Goal: Transaction & Acquisition: Download file/media

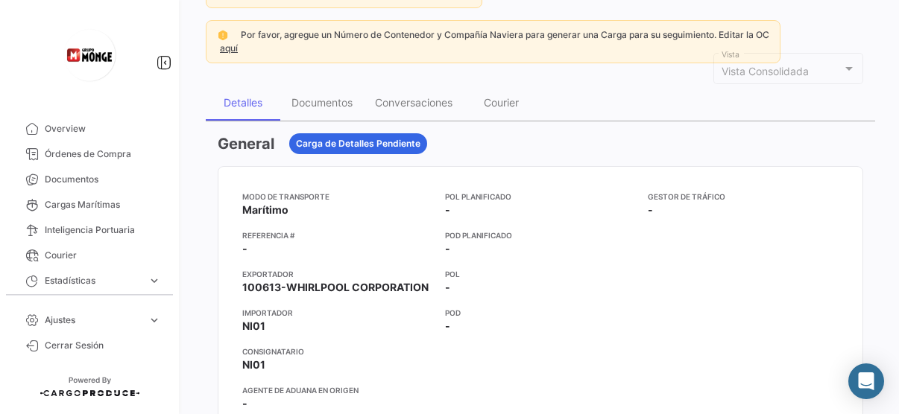
scroll to position [37, 0]
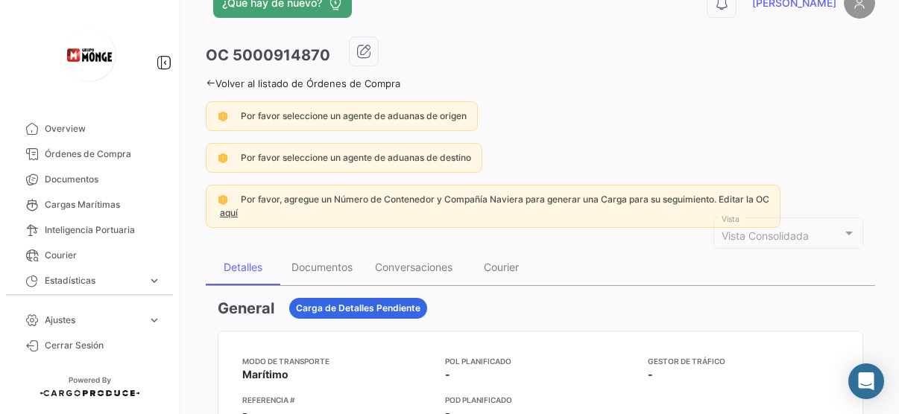
click at [759, 235] on span "Vista Consolidada" at bounding box center [764, 236] width 87 height 13
drag, startPoint x: 817, startPoint y: 230, endPoint x: 832, endPoint y: 229, distance: 14.9
click at [827, 230] on div "Vista Consolidada" at bounding box center [781, 236] width 121 height 13
click at [842, 230] on div at bounding box center [848, 233] width 13 height 12
click at [845, 232] on div at bounding box center [848, 234] width 7 height 4
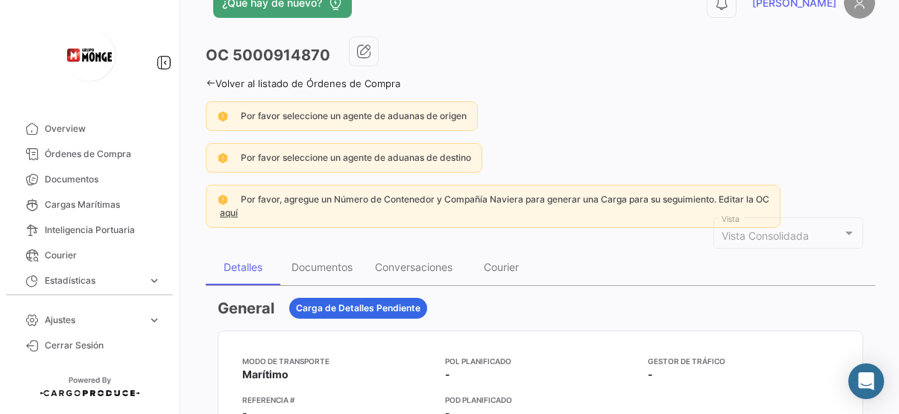
click at [845, 232] on div at bounding box center [848, 234] width 7 height 4
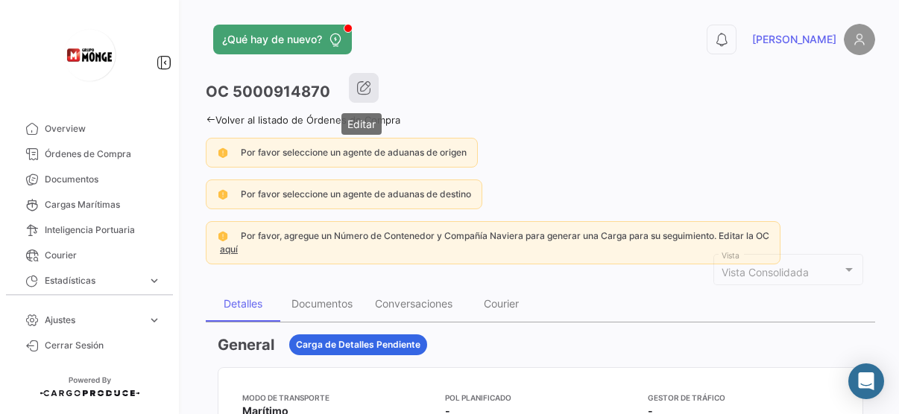
click at [362, 86] on icon "button" at bounding box center [363, 87] width 15 height 15
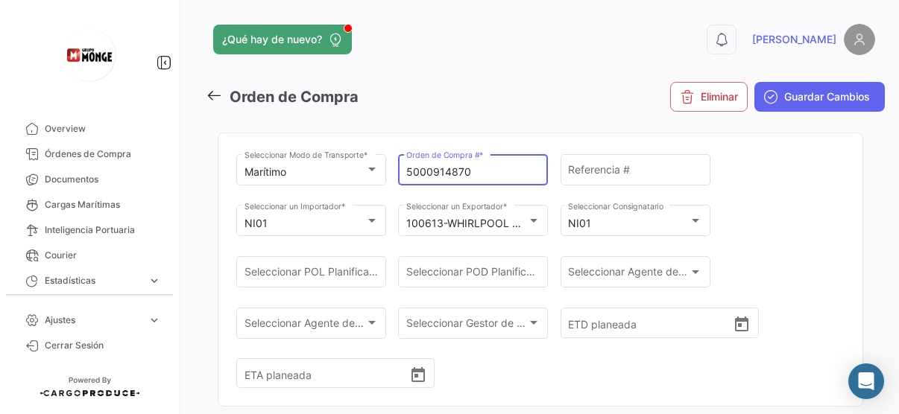
drag, startPoint x: 498, startPoint y: 176, endPoint x: 387, endPoint y: 165, distance: 111.6
click at [387, 165] on div "Marítimo Seleccionar Modo de Transporte * 5000914870 Orden de Compra # * Refere…" at bounding box center [540, 278] width 608 height 255
paste input "0941"
type input "5000909410"
click at [670, 82] on button "Eliminar" at bounding box center [709, 97] width 78 height 30
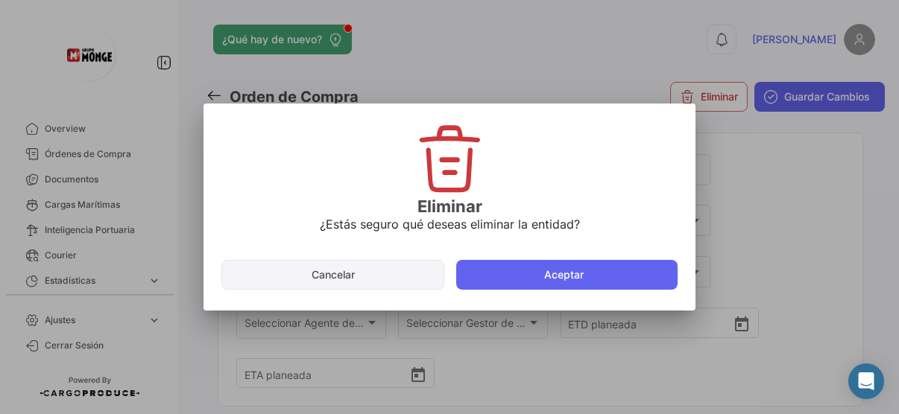
click at [301, 275] on button "Cancelar" at bounding box center [332, 275] width 223 height 30
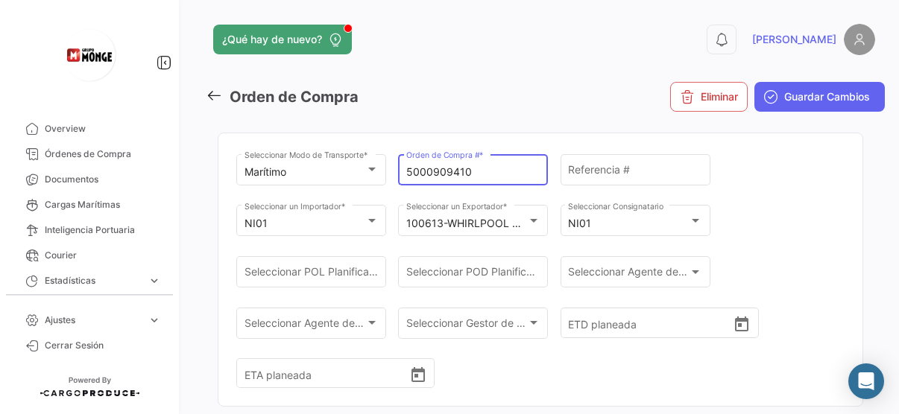
click at [209, 92] on icon at bounding box center [214, 95] width 16 height 16
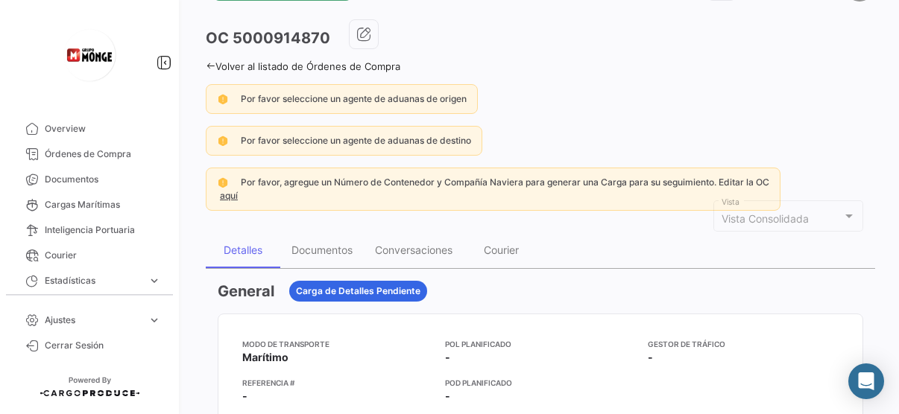
scroll to position [75, 0]
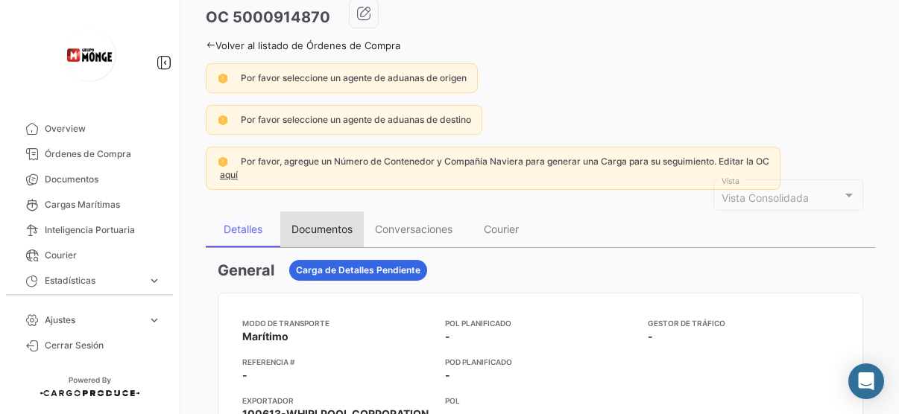
click at [328, 232] on div "Documentos" at bounding box center [321, 229] width 61 height 13
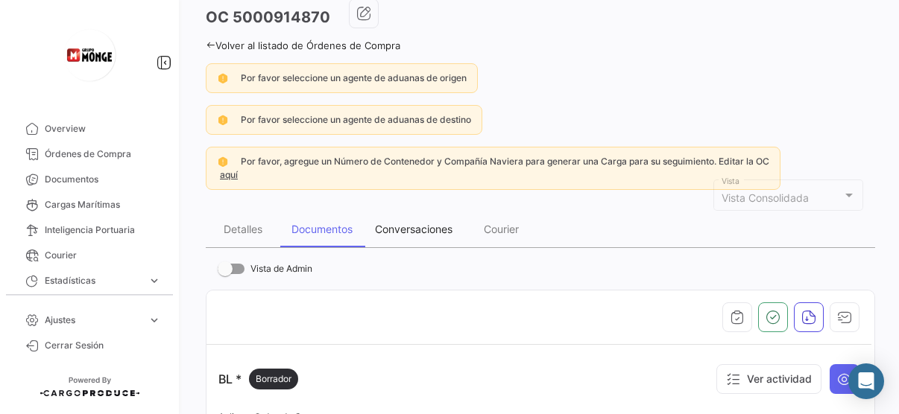
click at [394, 217] on div "Conversaciones" at bounding box center [414, 230] width 100 height 36
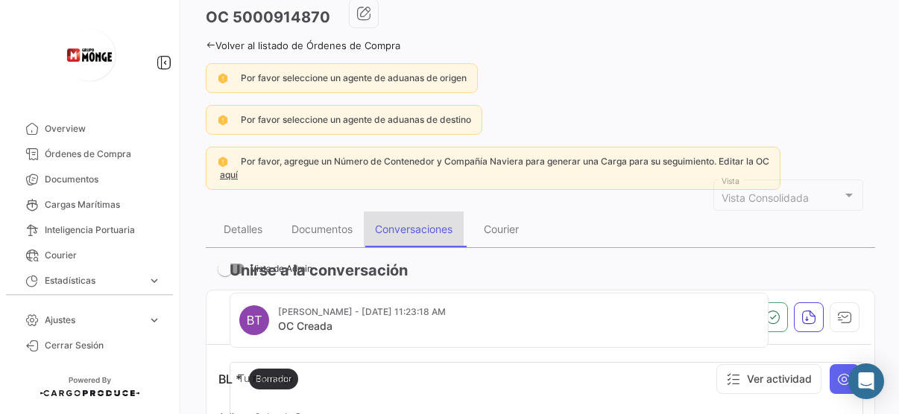
scroll to position [0, 0]
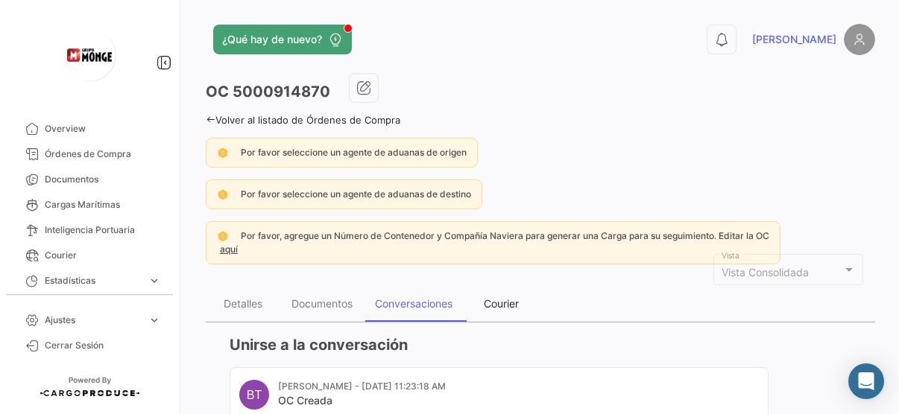
click at [502, 303] on div "Courier" at bounding box center [501, 303] width 35 height 13
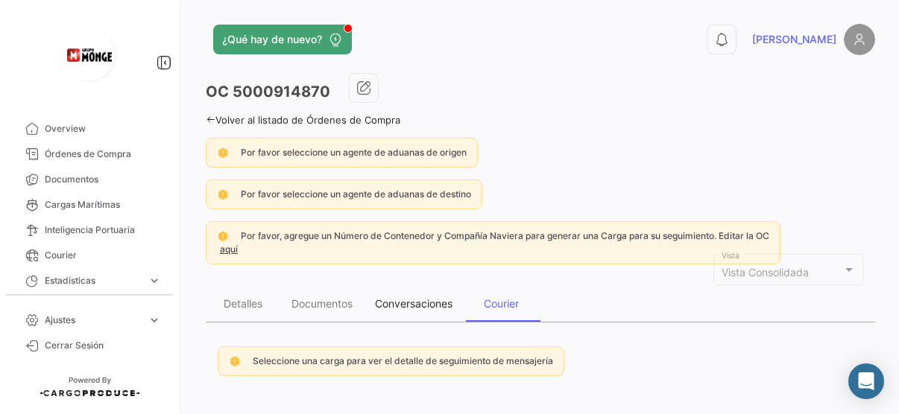
click at [447, 300] on div "Conversaciones" at bounding box center [414, 303] width 78 height 13
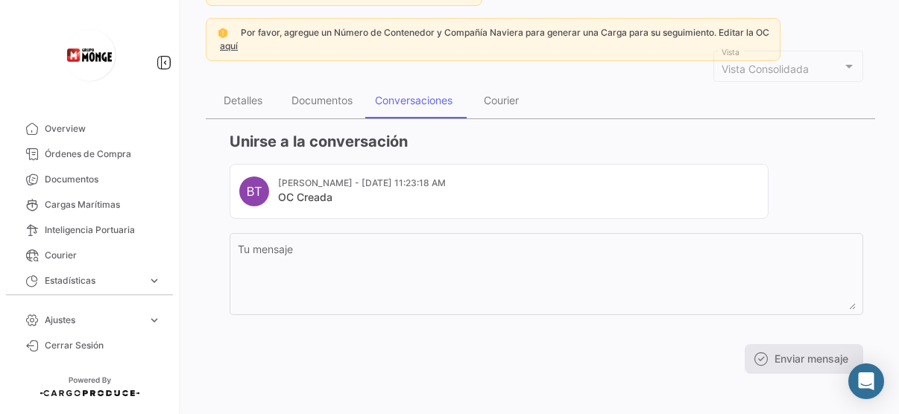
scroll to position [207, 0]
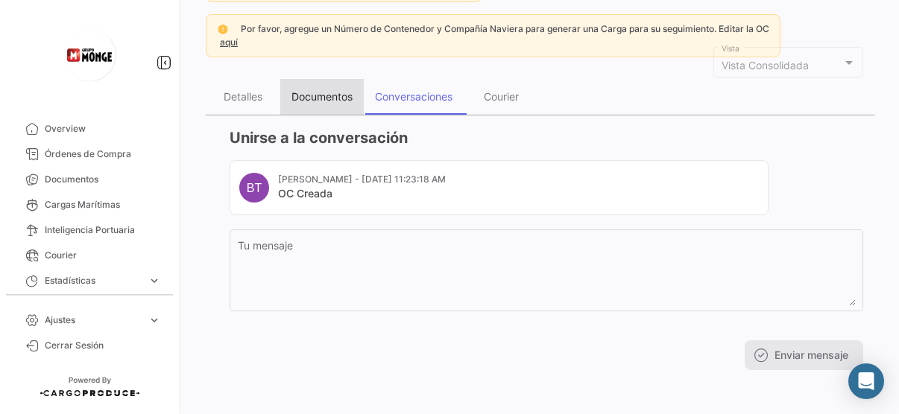
click at [302, 97] on div "Documentos" at bounding box center [321, 96] width 61 height 13
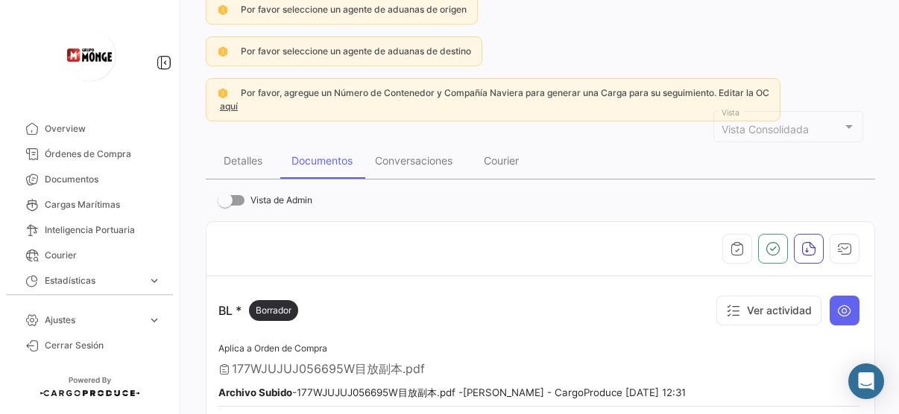
scroll to position [149, 0]
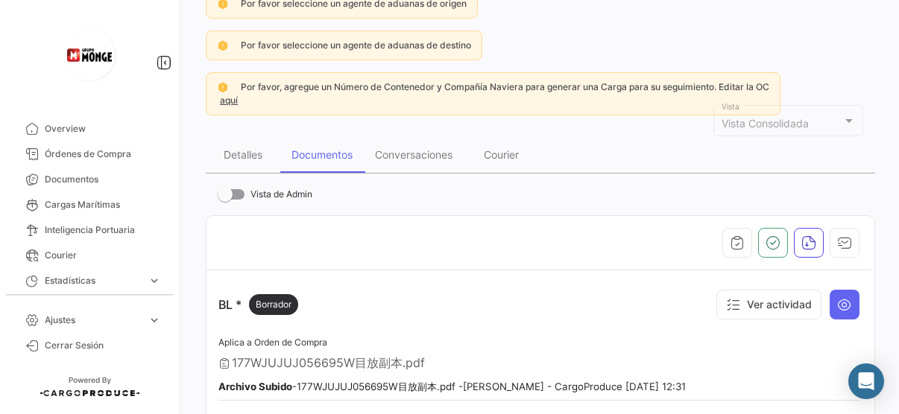
click at [338, 236] on div at bounding box center [538, 243] width 641 height 30
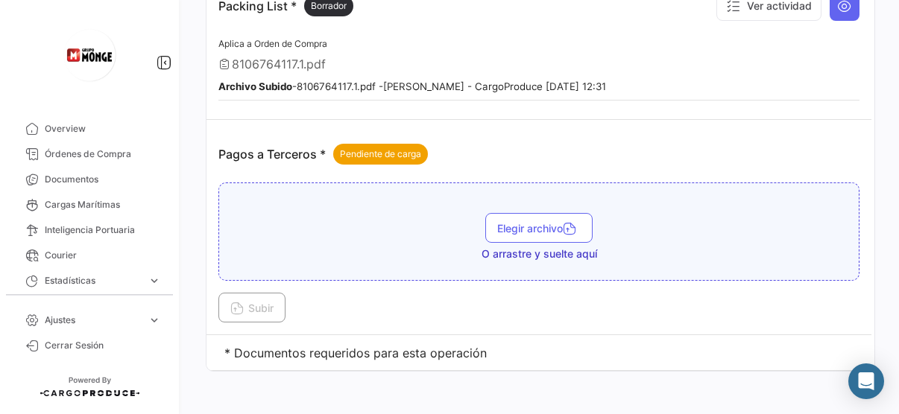
scroll to position [882, 0]
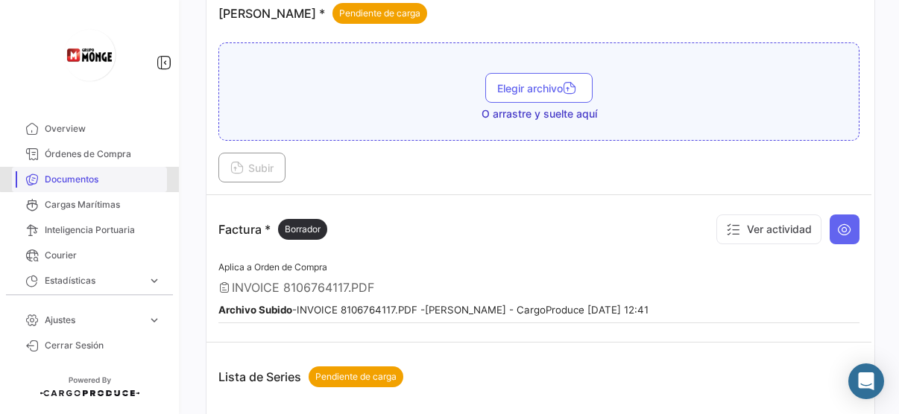
click at [95, 174] on span "Documentos" at bounding box center [103, 179] width 116 height 13
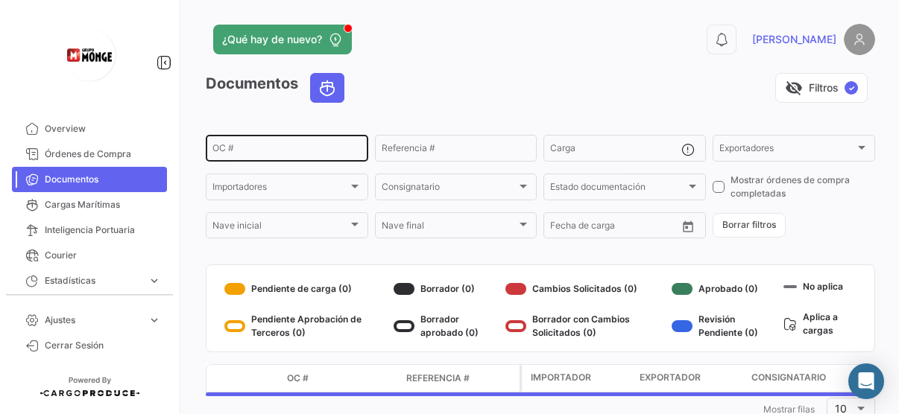
click at [311, 150] on input "OC #" at bounding box center [286, 150] width 149 height 10
paste input "5000909410"
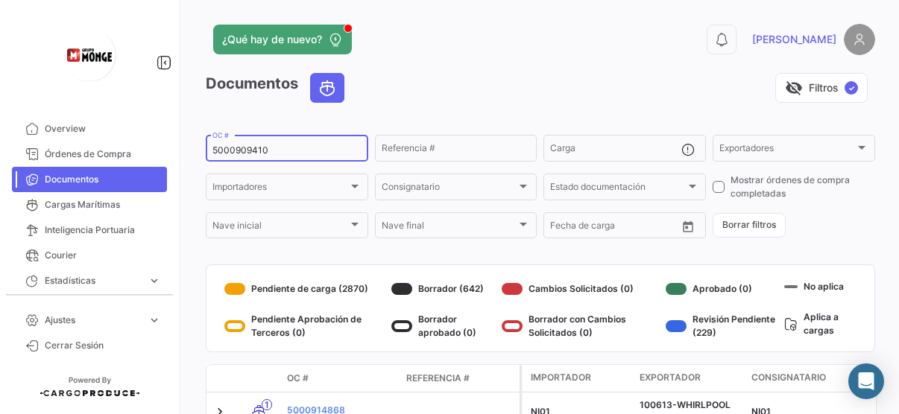
type input "5000909410"
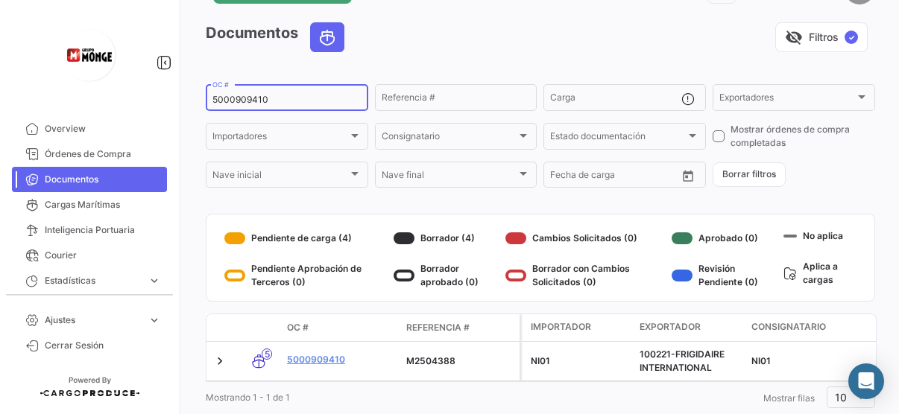
scroll to position [75, 0]
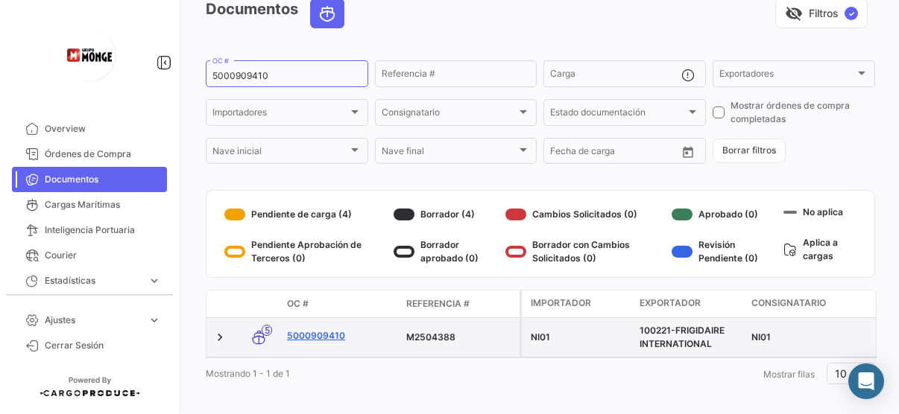
click at [323, 336] on link "5000909410" at bounding box center [340, 335] width 107 height 13
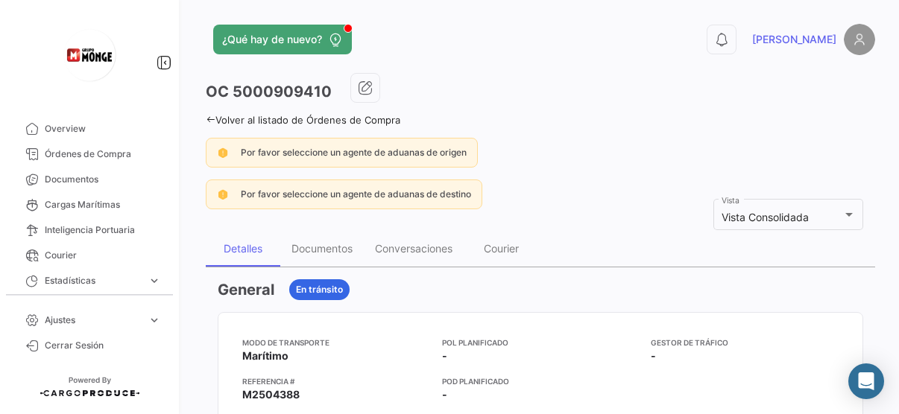
click at [234, 290] on h3 "General" at bounding box center [246, 289] width 57 height 21
click at [95, 174] on span "Documentos" at bounding box center [103, 179] width 116 height 13
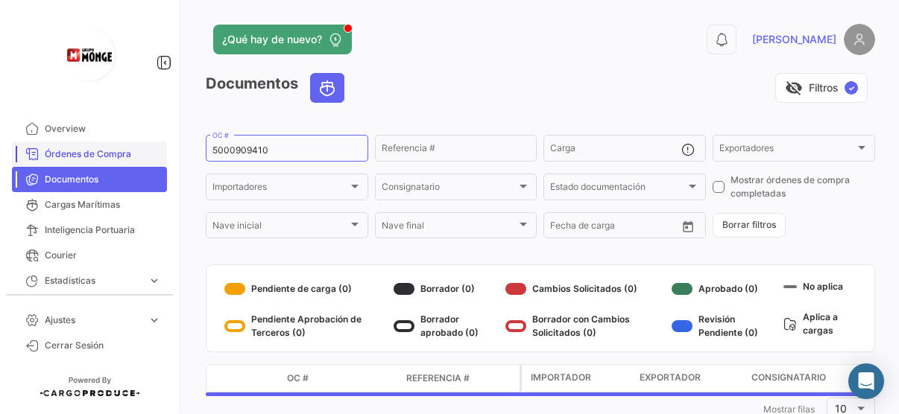
click at [115, 152] on span "Órdenes de Compra" at bounding box center [103, 154] width 116 height 13
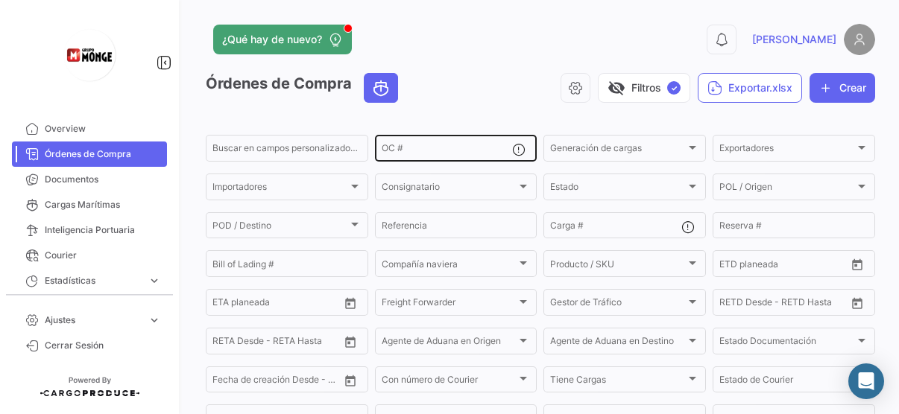
click at [425, 147] on input "OC #" at bounding box center [447, 150] width 131 height 10
paste input "5000922873"
type input "5000922873"
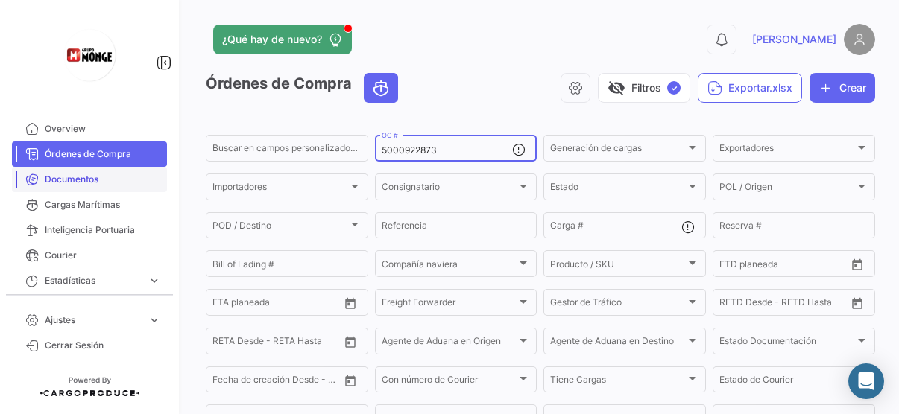
click at [63, 180] on span "Documentos" at bounding box center [103, 179] width 116 height 13
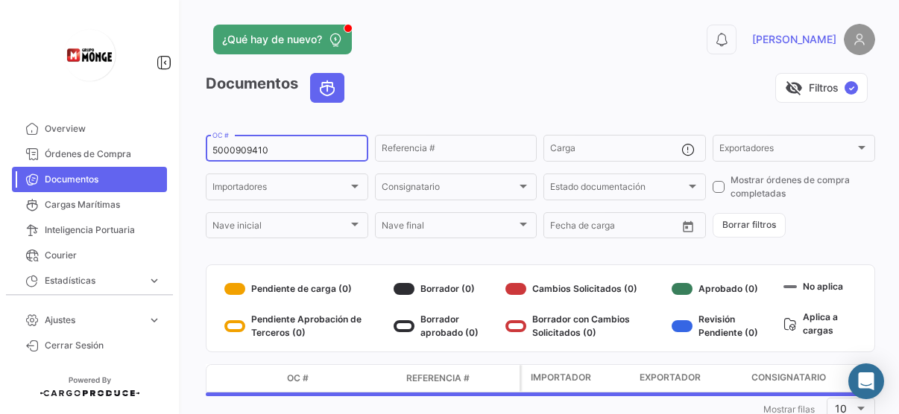
drag, startPoint x: 312, startPoint y: 149, endPoint x: 204, endPoint y: 144, distance: 107.4
click at [204, 144] on div "¿Qué hay de nuevo? 0 [PERSON_NAME] Documentos visibility_off Filtros ✓ 50009094…" at bounding box center [540, 207] width 717 height 414
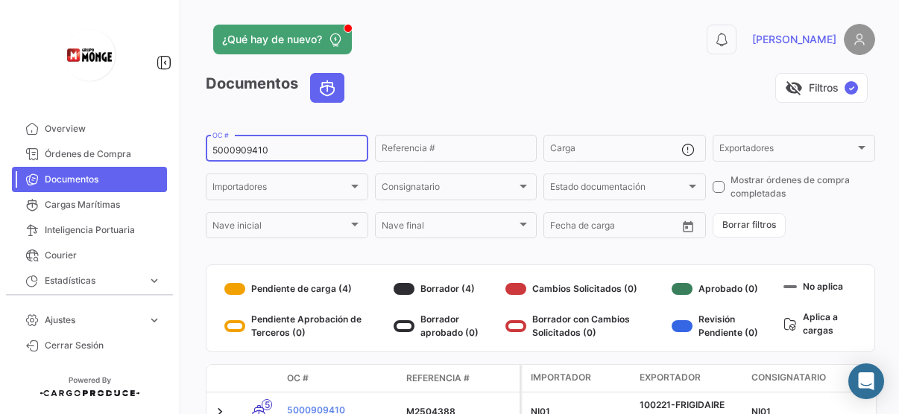
paste input "22873"
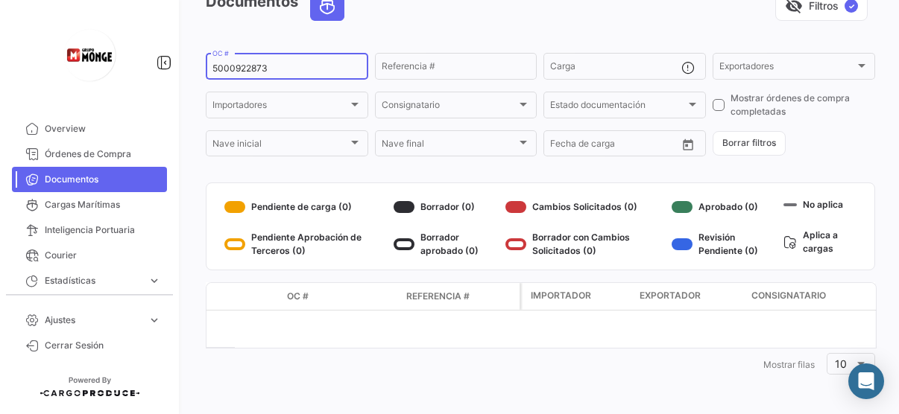
scroll to position [82, 0]
drag, startPoint x: 276, startPoint y: 65, endPoint x: 145, endPoint y: 67, distance: 131.2
click at [132, 67] on mat-sidenav-container "Overview Órdenes de Compra Documentos Cargas Marítimas Inteligencia Portuaria C…" at bounding box center [449, 207] width 899 height 414
paste input "09410"
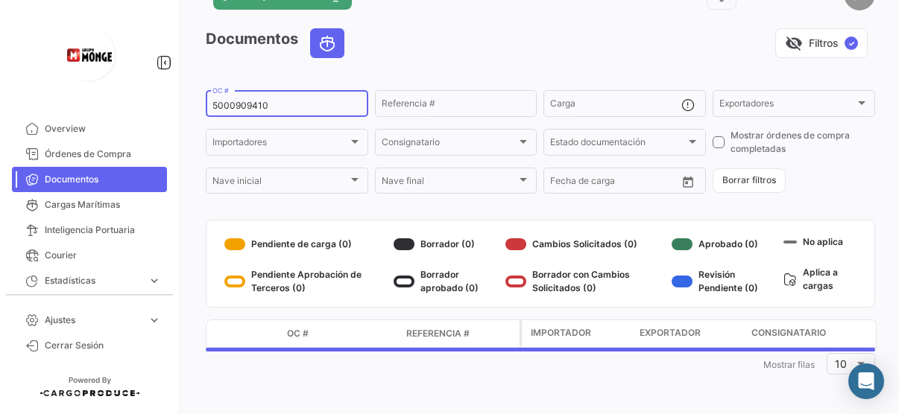
scroll to position [45, 0]
type input "5000909410"
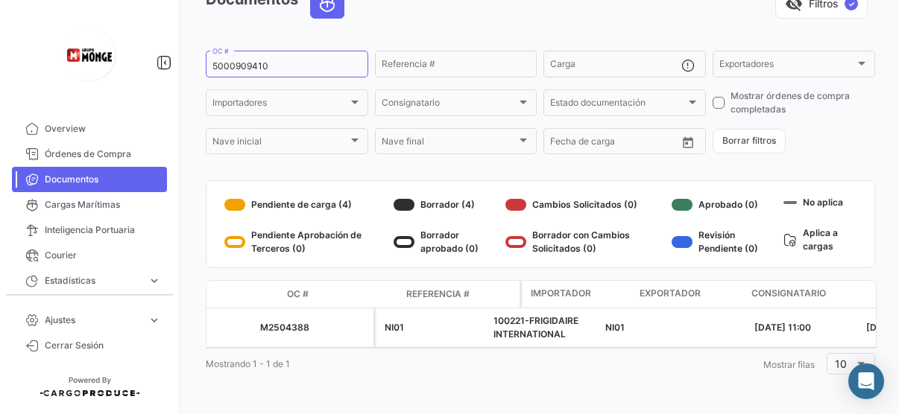
scroll to position [0, 0]
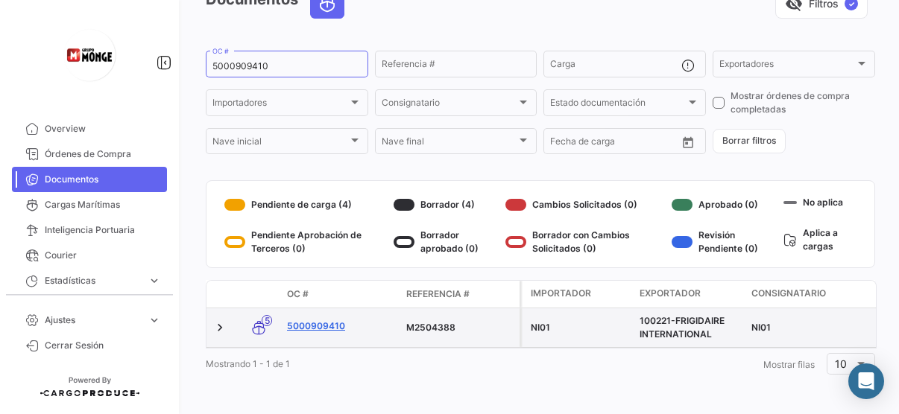
click at [339, 320] on link "5000909410" at bounding box center [340, 326] width 107 height 13
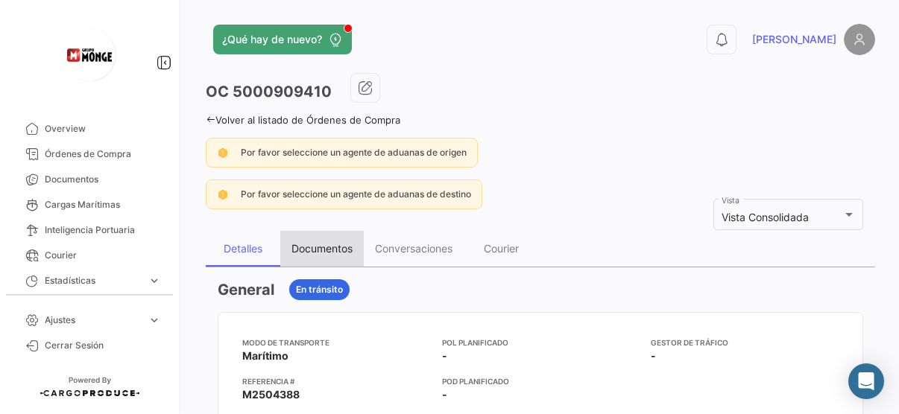
click at [309, 255] on div "Documentos" at bounding box center [321, 249] width 83 height 36
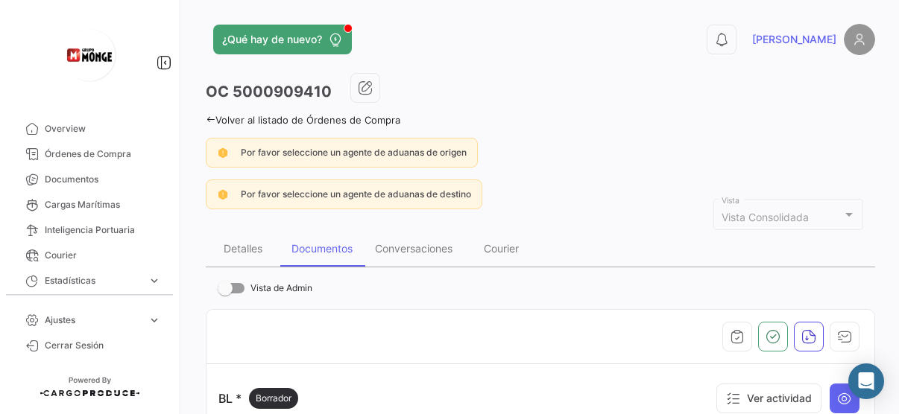
scroll to position [75, 0]
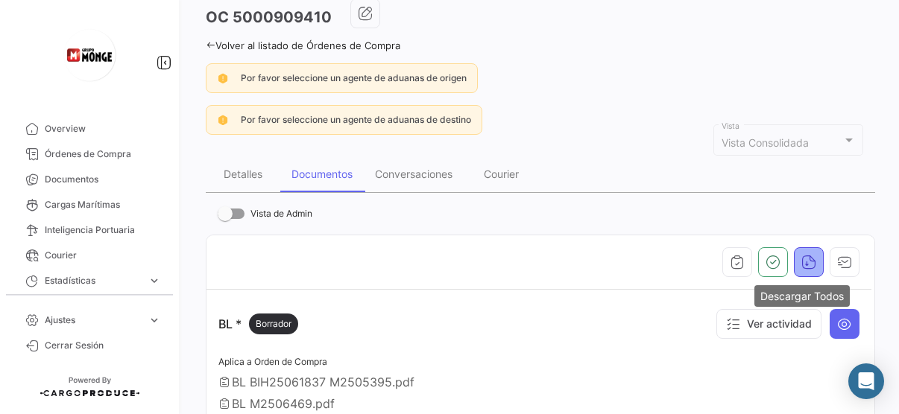
click at [811, 262] on button "button" at bounding box center [809, 262] width 30 height 30
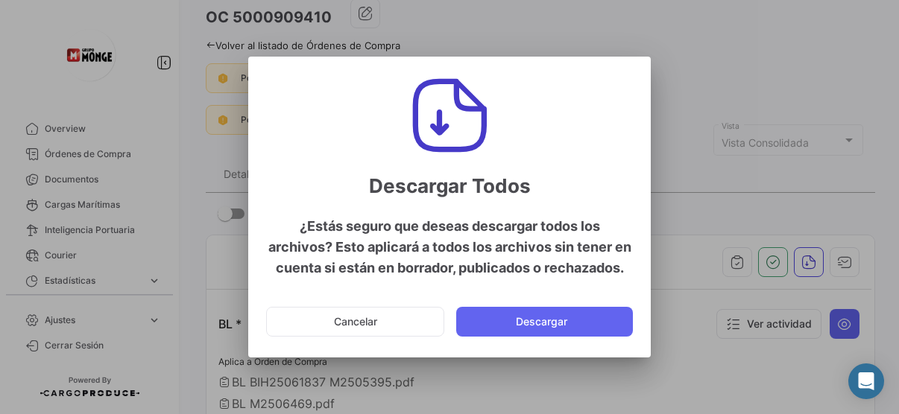
click at [557, 317] on button "Descargar" at bounding box center [544, 322] width 177 height 30
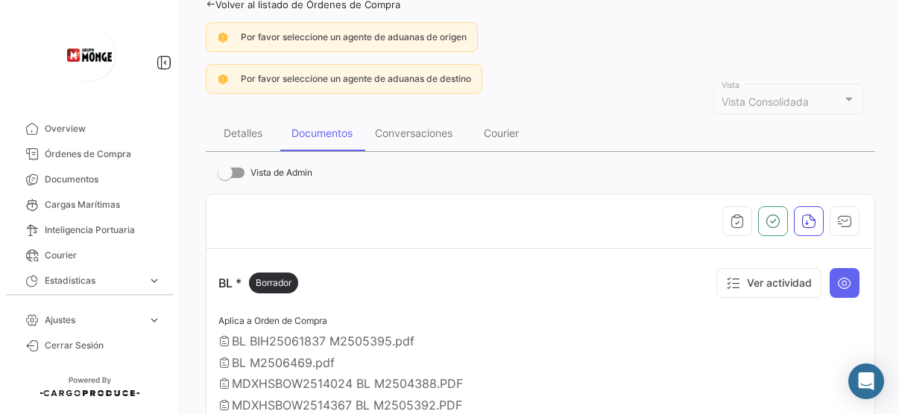
scroll to position [149, 0]
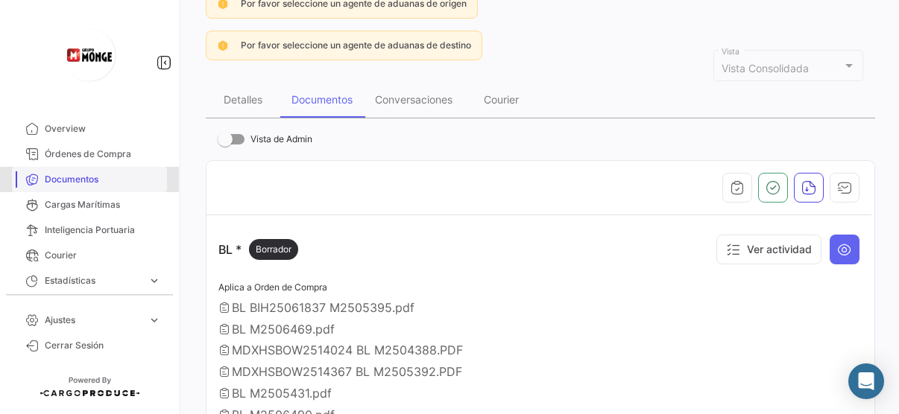
click at [95, 180] on span "Documentos" at bounding box center [103, 179] width 116 height 13
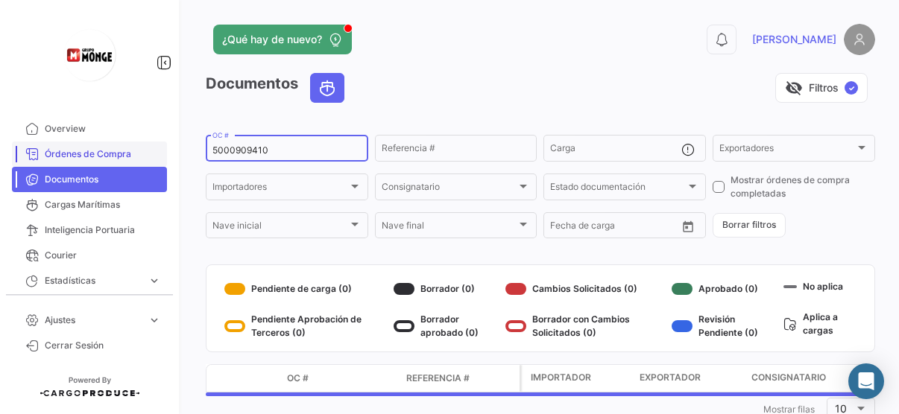
drag, startPoint x: 306, startPoint y: 147, endPoint x: 150, endPoint y: 151, distance: 155.8
click at [140, 151] on mat-sidenav-container "Overview Órdenes de Compra Documentos Cargas Marítimas Inteligencia Portuaria C…" at bounding box center [449, 207] width 899 height 414
paste input "898228"
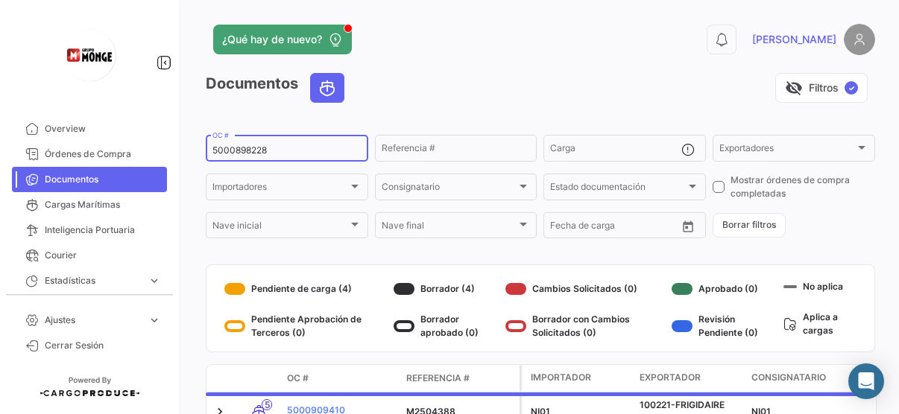
type input "5000898228"
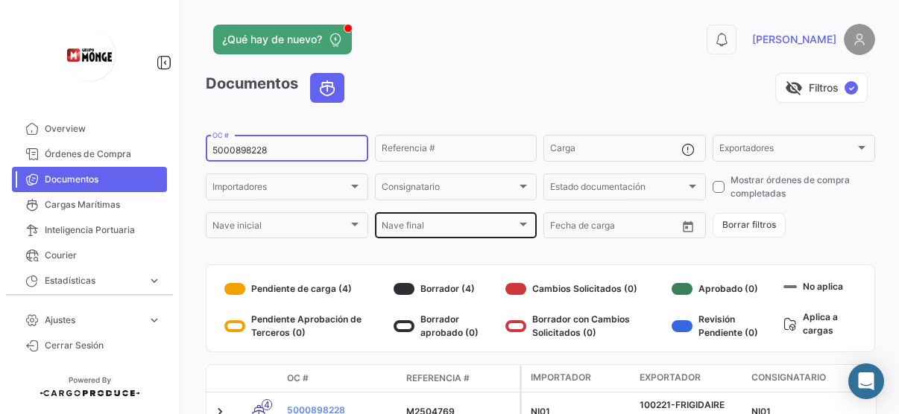
scroll to position [75, 0]
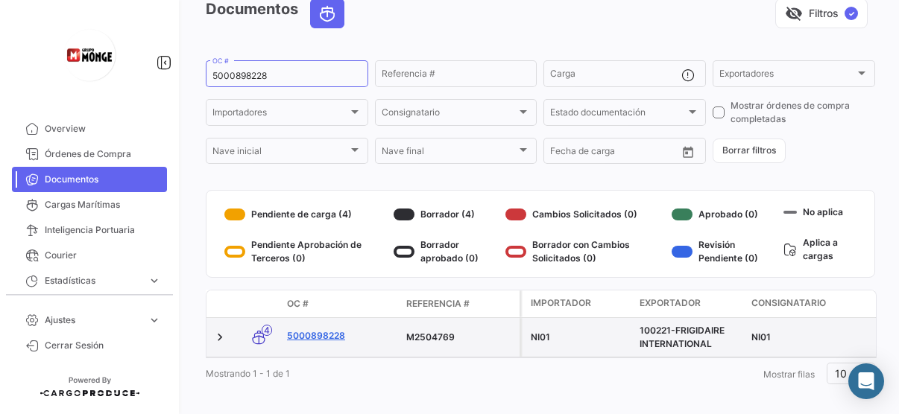
click at [334, 333] on link "5000898228" at bounding box center [340, 335] width 107 height 13
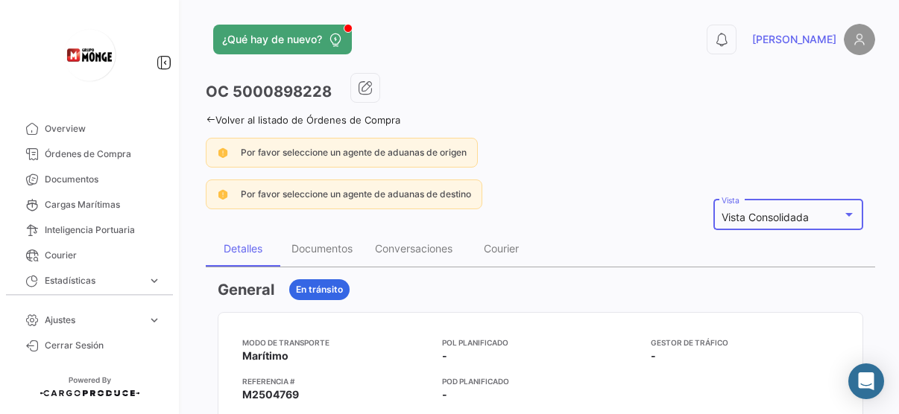
click at [842, 210] on div at bounding box center [848, 215] width 13 height 12
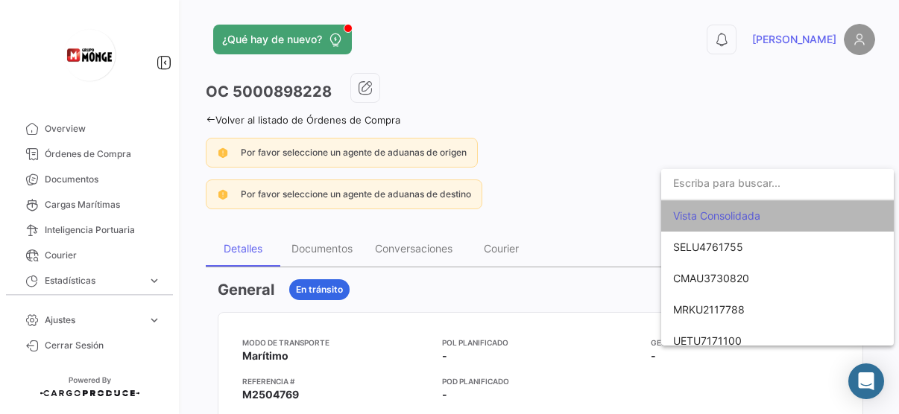
click at [840, 209] on span "Vista Consolidada" at bounding box center [777, 215] width 209 height 31
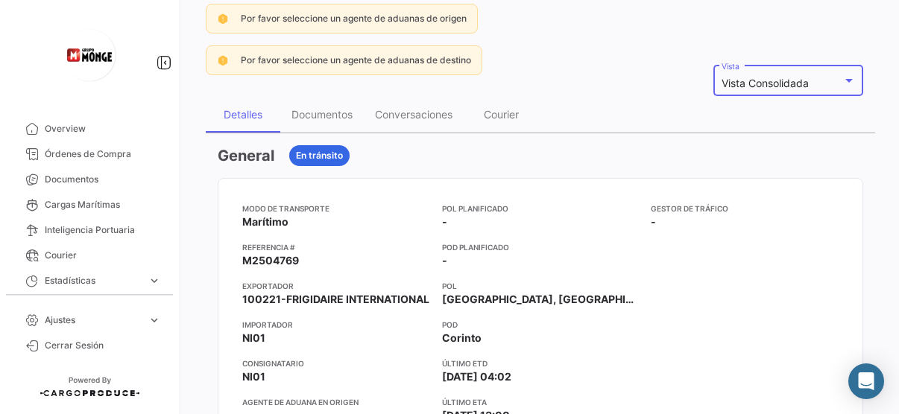
scroll to position [149, 0]
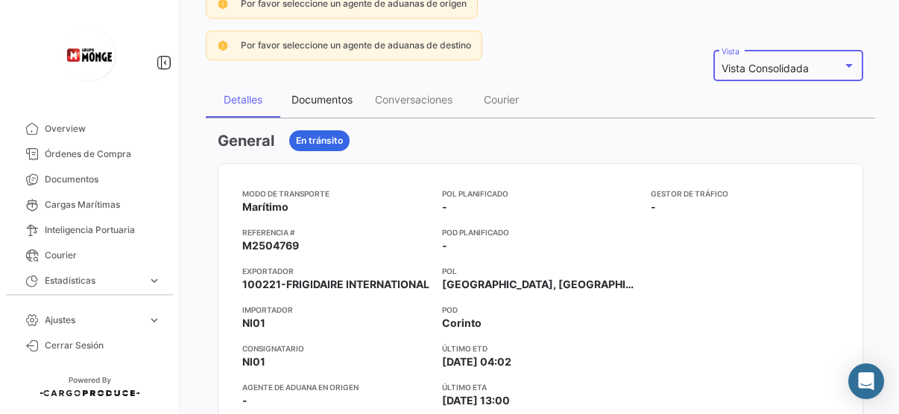
click at [346, 97] on div "Documentos" at bounding box center [321, 99] width 61 height 13
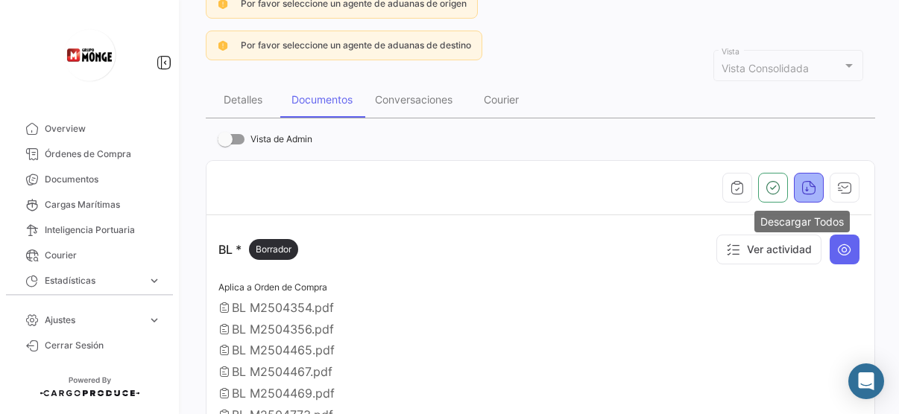
click at [806, 186] on icon "button" at bounding box center [808, 187] width 15 height 15
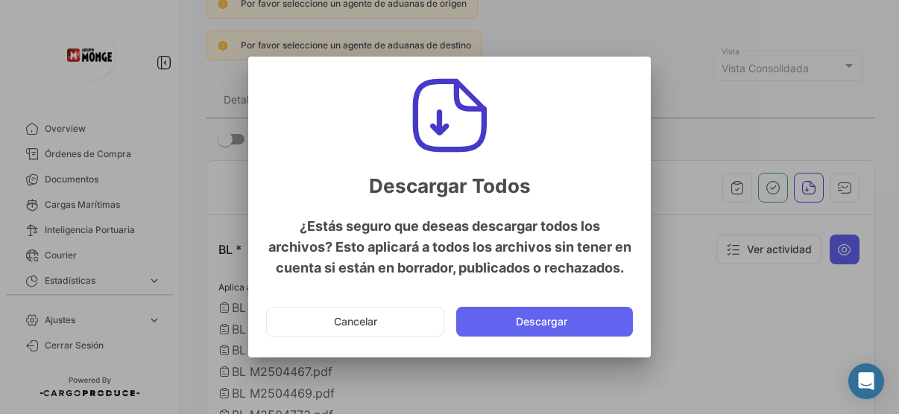
click at [539, 310] on button "Descargar" at bounding box center [544, 322] width 177 height 30
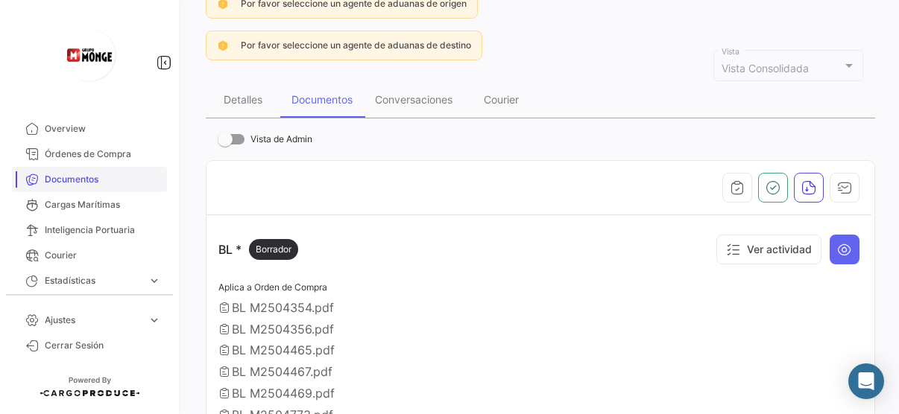
drag, startPoint x: 69, startPoint y: 178, endPoint x: 88, endPoint y: 177, distance: 19.4
click at [69, 177] on span "Documentos" at bounding box center [103, 179] width 116 height 13
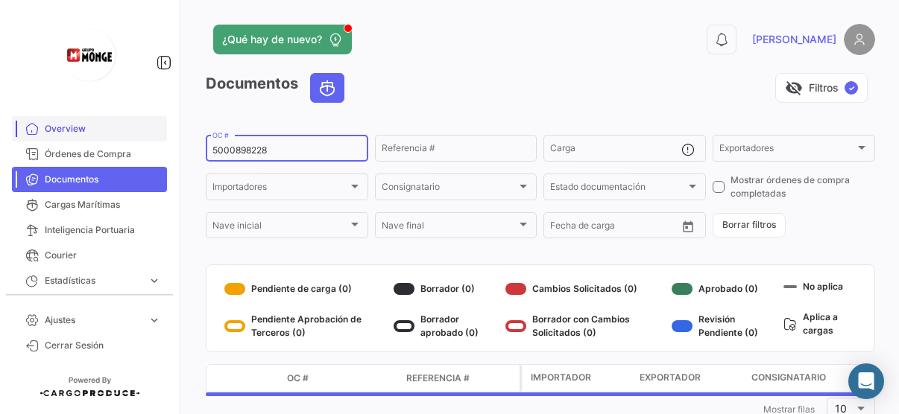
click at [159, 131] on mat-sidenav-container "Overview Órdenes de Compra Documentos Cargas Marítimas Inteligencia Portuaria C…" at bounding box center [449, 207] width 899 height 414
paste input "7"
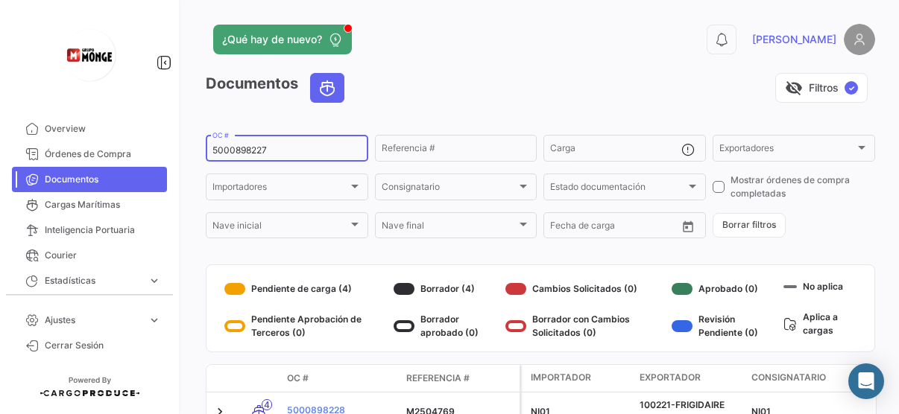
type input "5000898227"
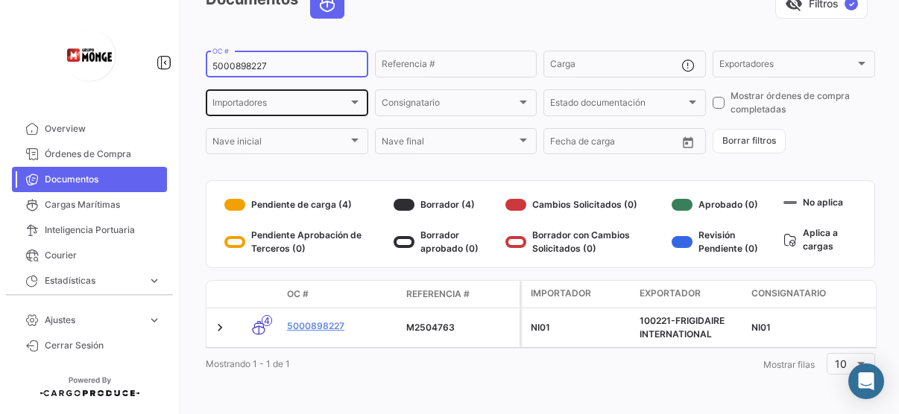
scroll to position [95, 0]
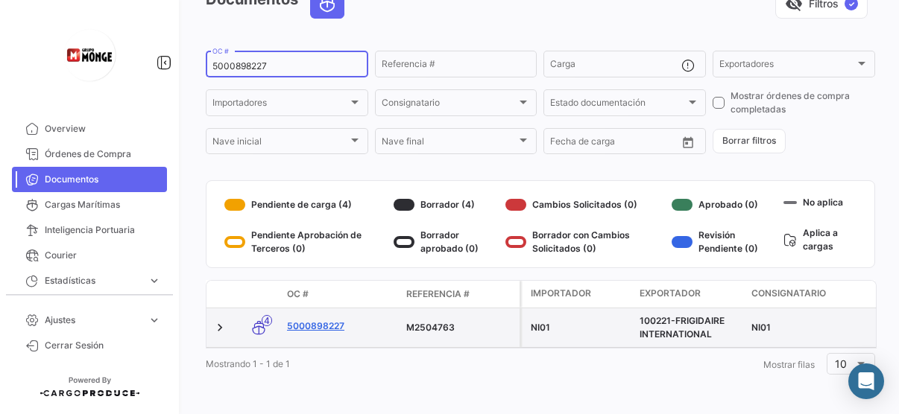
click at [316, 320] on link "5000898227" at bounding box center [340, 326] width 107 height 13
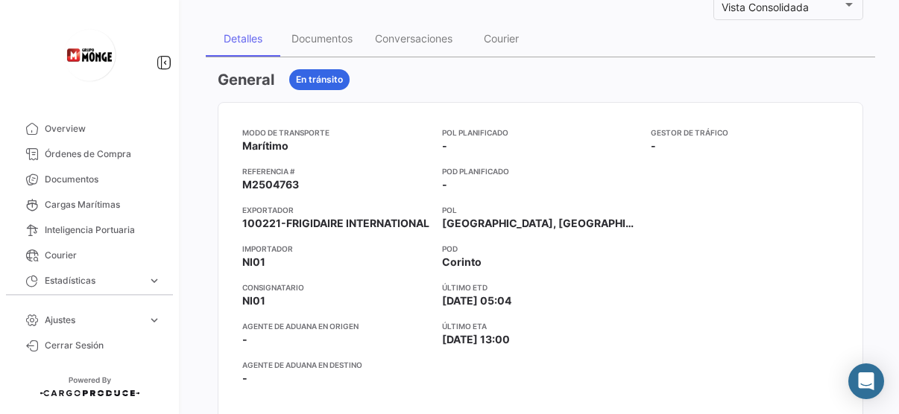
scroll to position [224, 0]
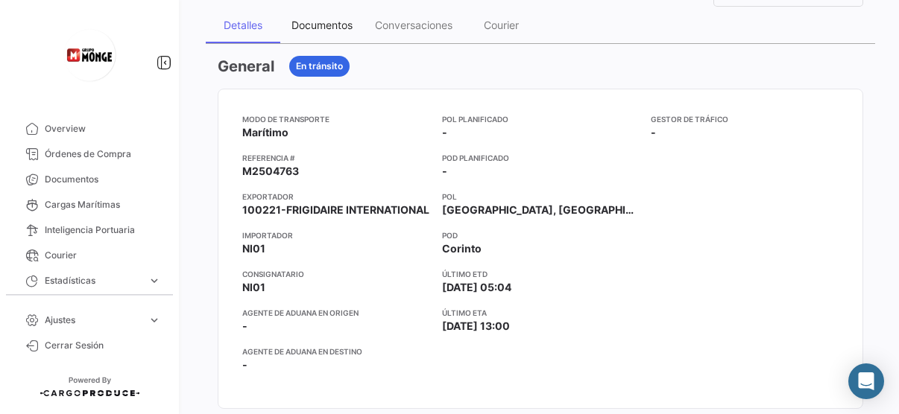
click at [309, 31] on div "Documentos" at bounding box center [321, 25] width 83 height 36
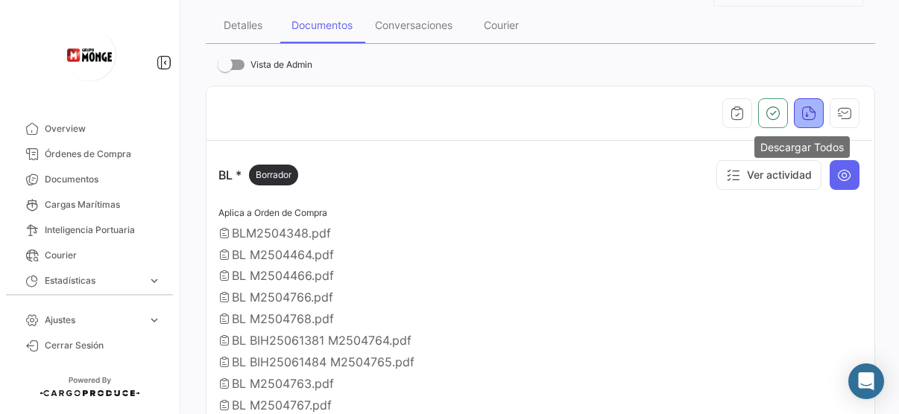
click at [794, 118] on button "button" at bounding box center [809, 113] width 30 height 30
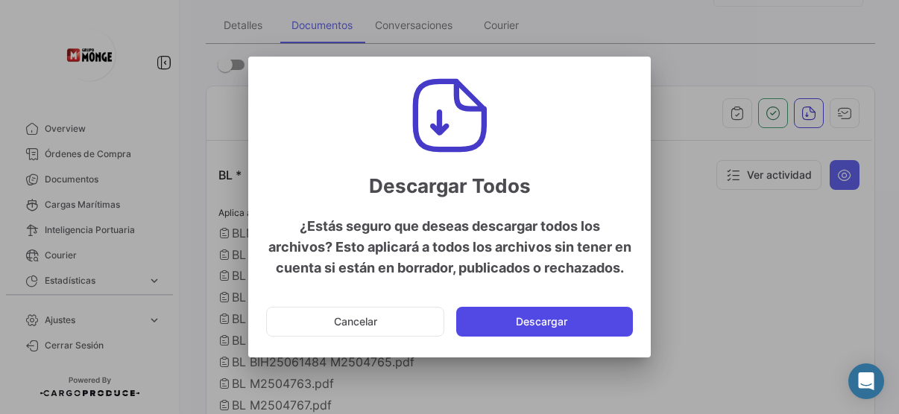
click at [534, 326] on button "Descargar" at bounding box center [544, 322] width 177 height 30
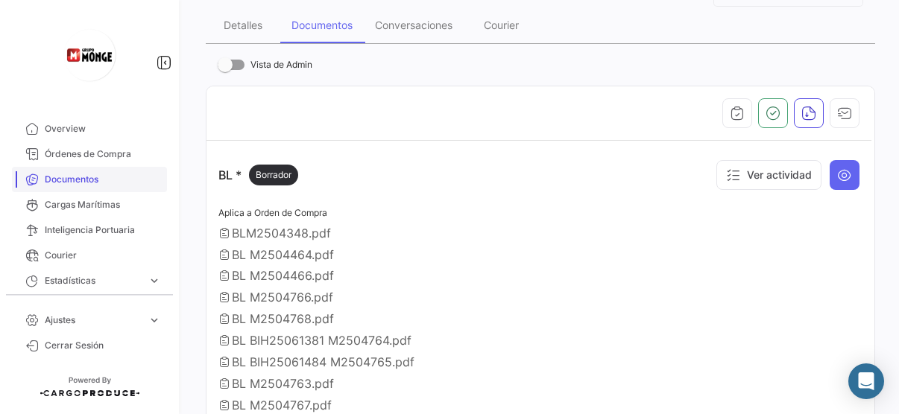
click at [71, 186] on span "Documentos" at bounding box center [103, 179] width 116 height 13
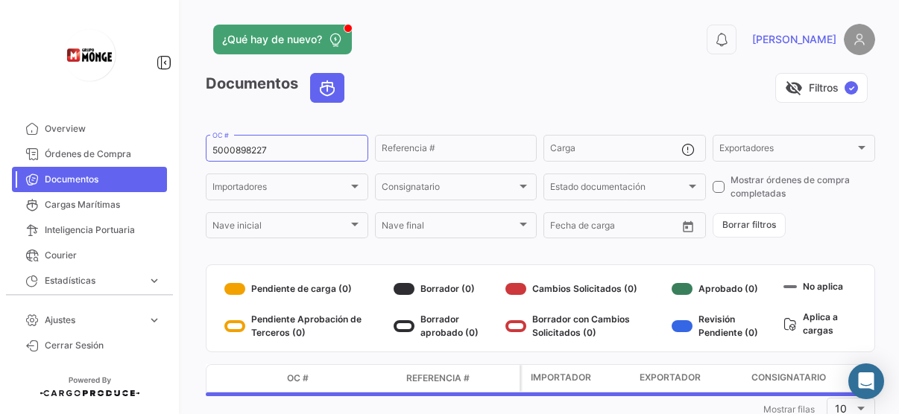
drag, startPoint x: 277, startPoint y: 146, endPoint x: 180, endPoint y: 164, distance: 99.3
click at [180, 164] on mat-sidenav-container "Overview Órdenes de Compra Documentos Cargas Marítimas Inteligencia Portuaria C…" at bounding box center [449, 207] width 899 height 414
drag, startPoint x: 180, startPoint y: 164, endPoint x: 274, endPoint y: 147, distance: 96.2
click at [274, 147] on input "5000898227" at bounding box center [286, 150] width 149 height 10
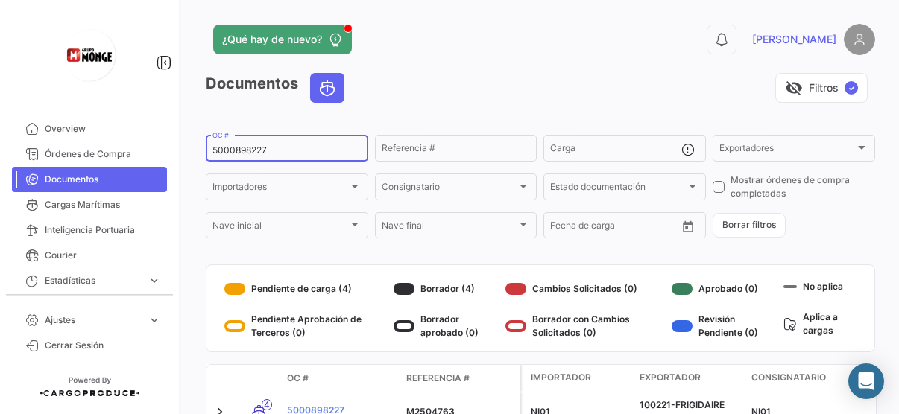
drag, startPoint x: 191, startPoint y: 162, endPoint x: 181, endPoint y: 163, distance: 9.8
click at [181, 163] on mat-sidenav-container "Overview Órdenes de Compra Documentos Cargas Marítimas Inteligencia Portuaria C…" at bounding box center [449, 207] width 899 height 414
paste input "11"
type input "5000898211"
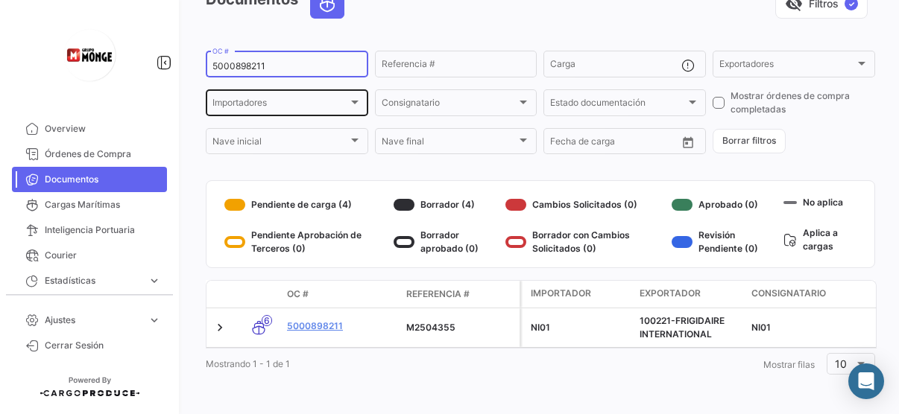
scroll to position [95, 0]
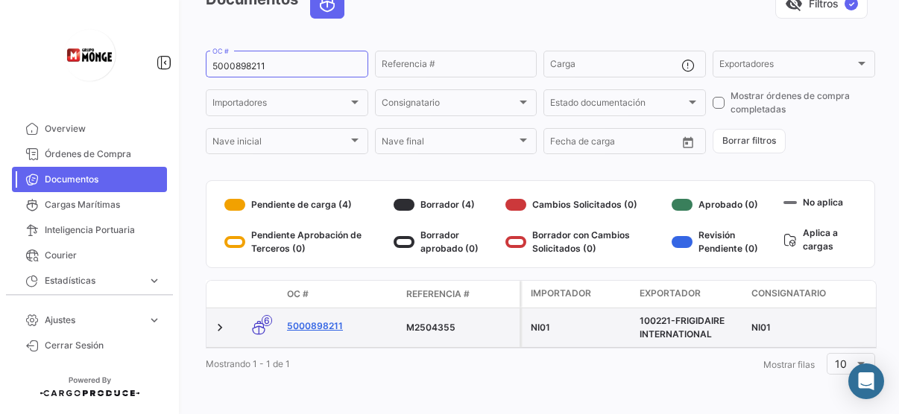
click at [320, 320] on link "5000898211" at bounding box center [340, 326] width 107 height 13
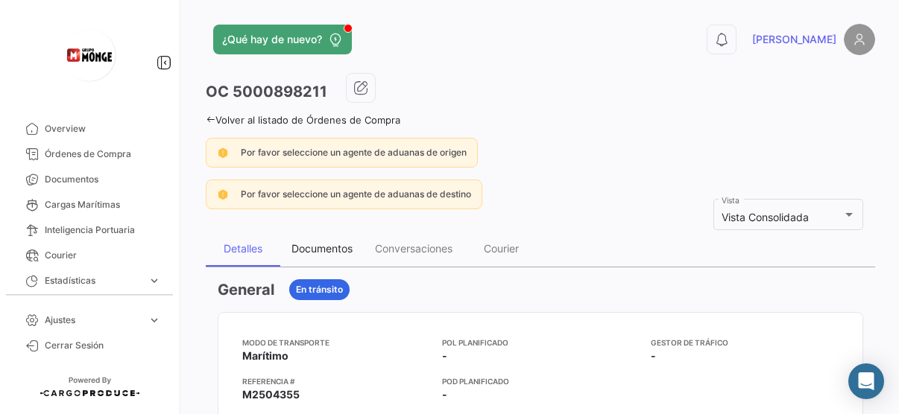
click at [333, 252] on div "Documentos" at bounding box center [321, 248] width 61 height 13
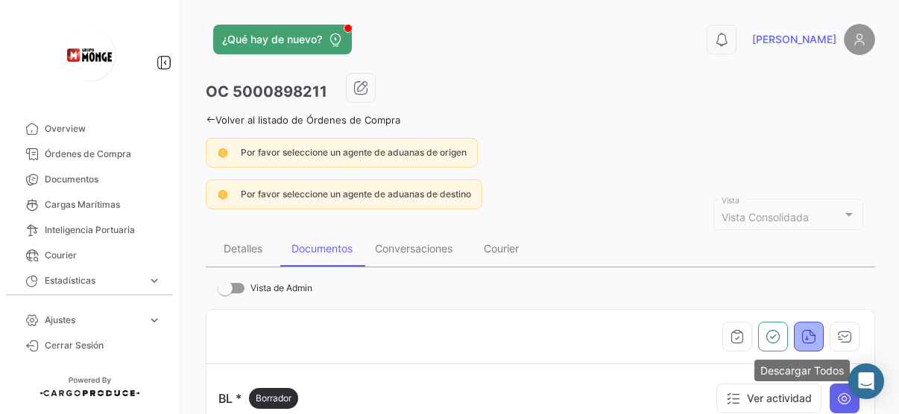
click at [801, 338] on icon "button" at bounding box center [808, 336] width 15 height 15
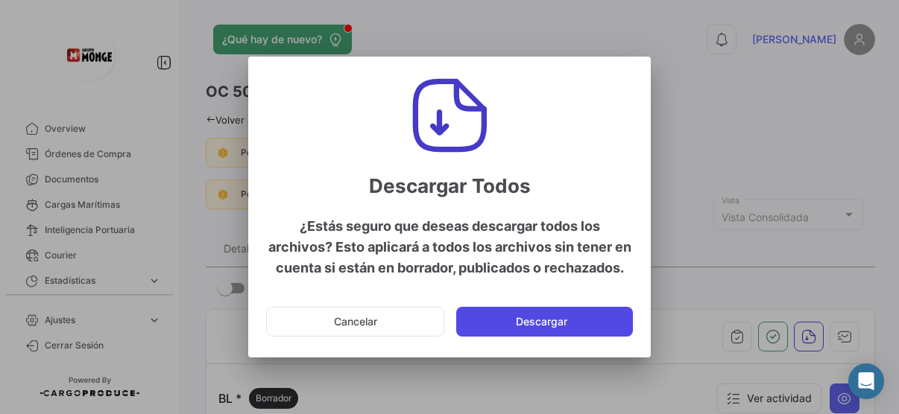
click at [552, 337] on mat-dialog-actions "Cancelar Descargar" at bounding box center [449, 322] width 367 height 51
click at [543, 321] on button "Descargar" at bounding box center [544, 322] width 177 height 30
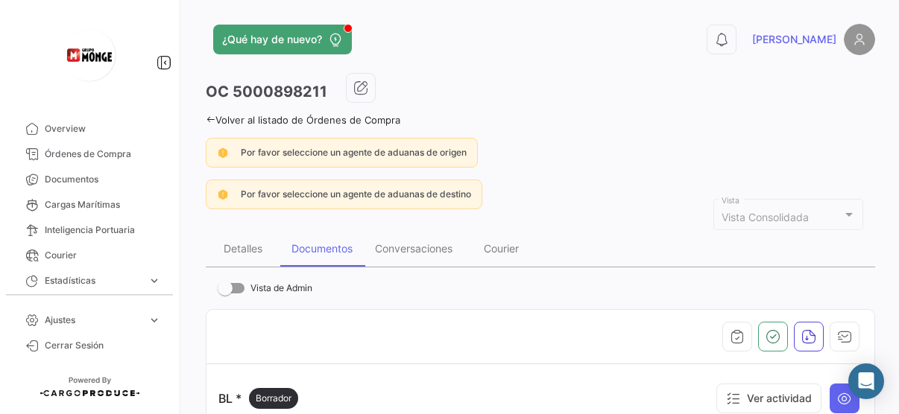
drag, startPoint x: 103, startPoint y: 174, endPoint x: 160, endPoint y: 159, distance: 59.3
click at [103, 174] on span "Documentos" at bounding box center [103, 179] width 116 height 13
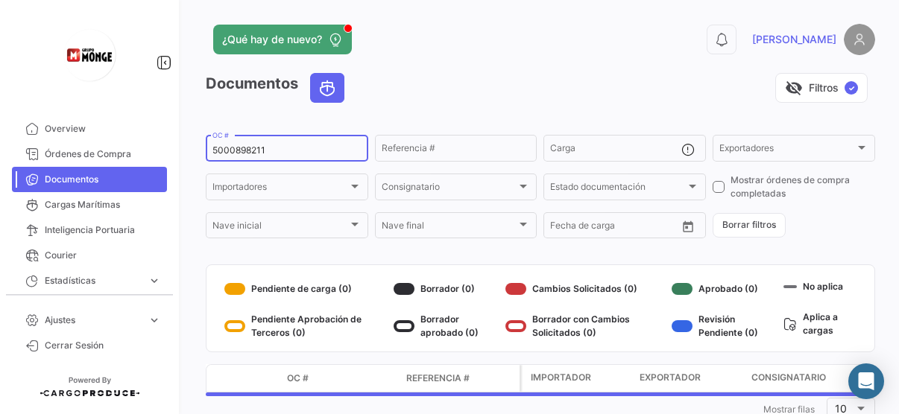
click at [288, 152] on input "5000898211" at bounding box center [286, 150] width 149 height 10
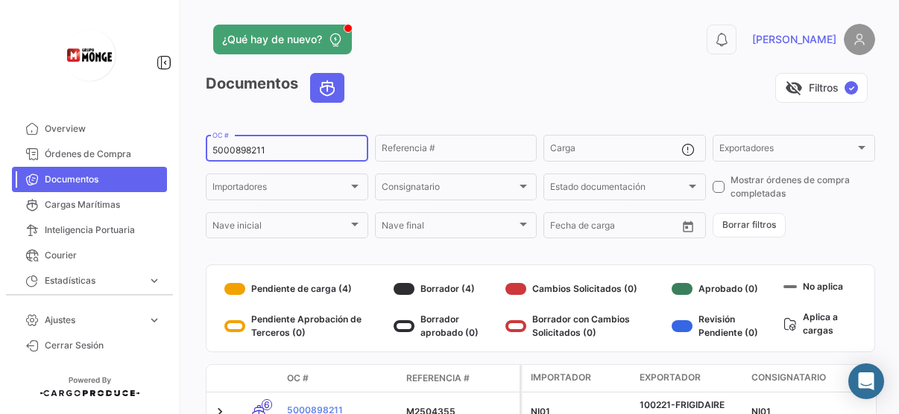
click at [159, 149] on mat-sidenav-container "Overview Órdenes de Compra Documentos Cargas Marítimas Inteligencia Portuaria C…" at bounding box center [449, 207] width 899 height 414
paste input "909413"
type input "5000909413"
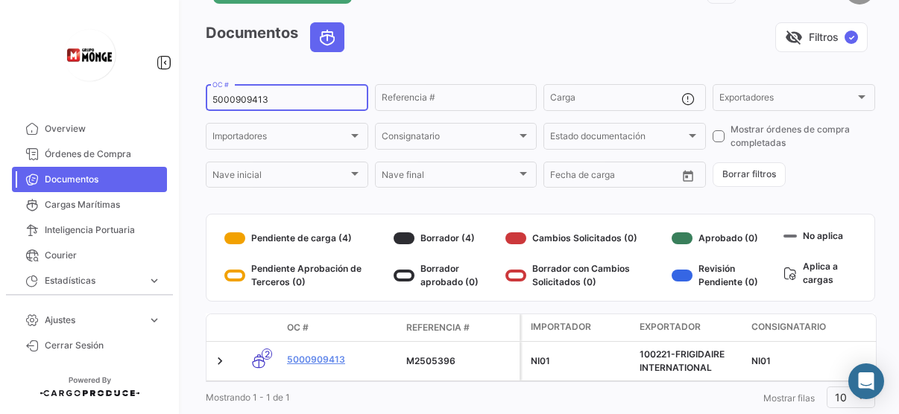
scroll to position [95, 0]
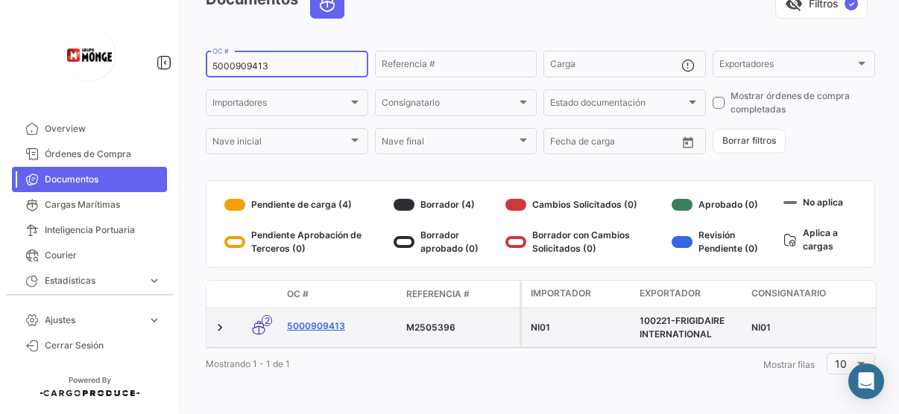
click at [334, 320] on link "5000909413" at bounding box center [340, 326] width 107 height 13
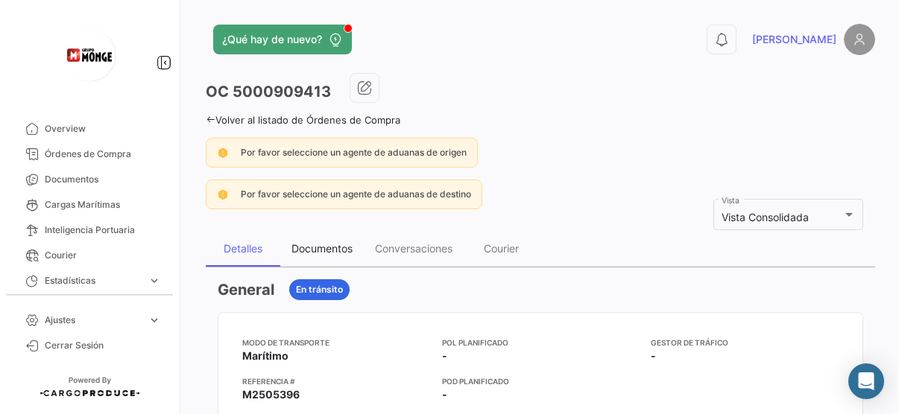
click at [332, 257] on div "Documentos" at bounding box center [321, 249] width 83 height 36
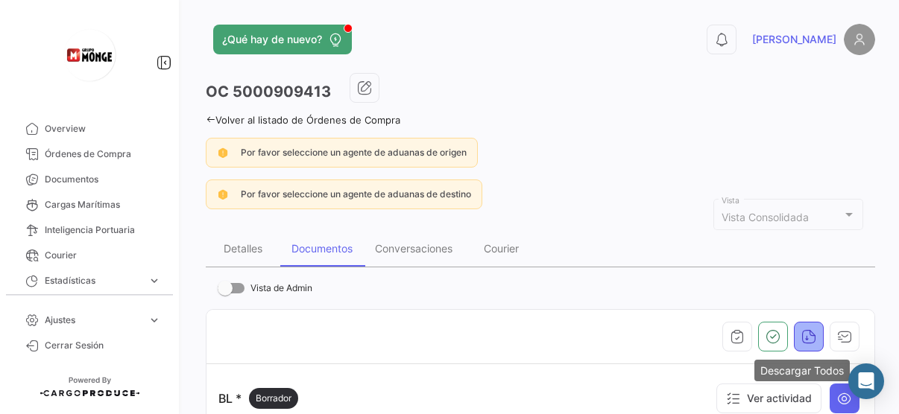
click at [801, 340] on icon "button" at bounding box center [808, 336] width 15 height 15
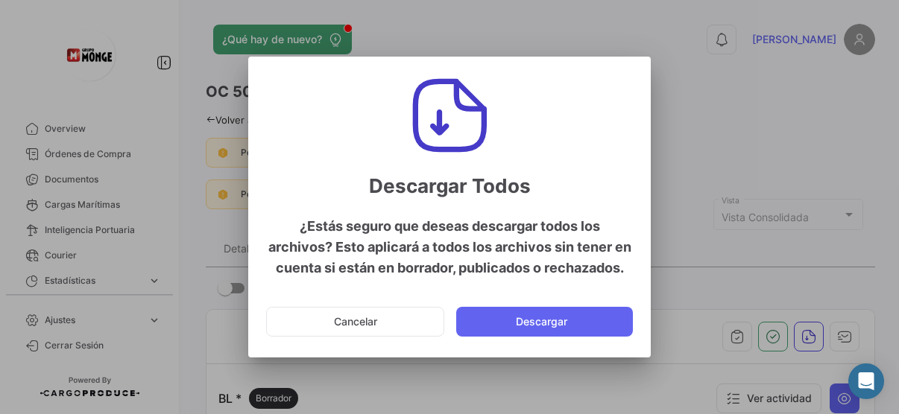
click at [581, 324] on button "Descargar" at bounding box center [544, 322] width 177 height 30
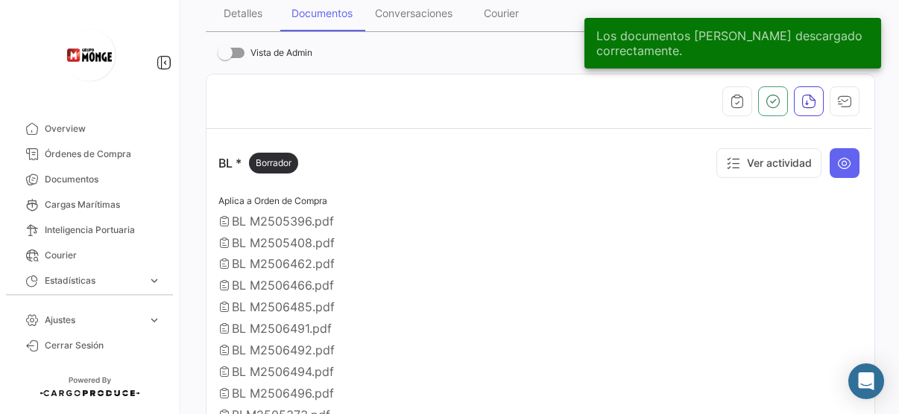
scroll to position [298, 0]
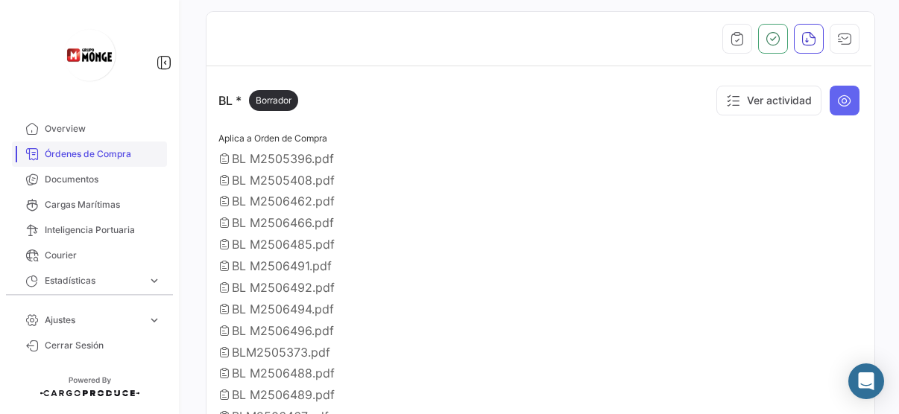
click at [98, 150] on span "Órdenes de Compra" at bounding box center [103, 154] width 116 height 13
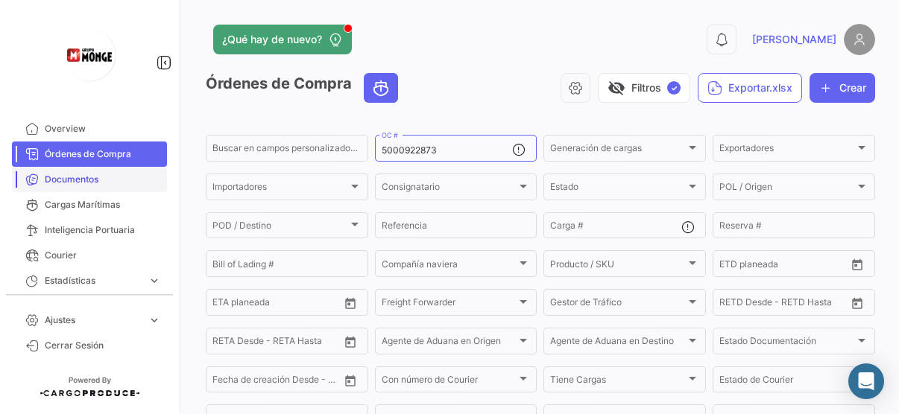
click at [77, 183] on span "Documentos" at bounding box center [103, 179] width 116 height 13
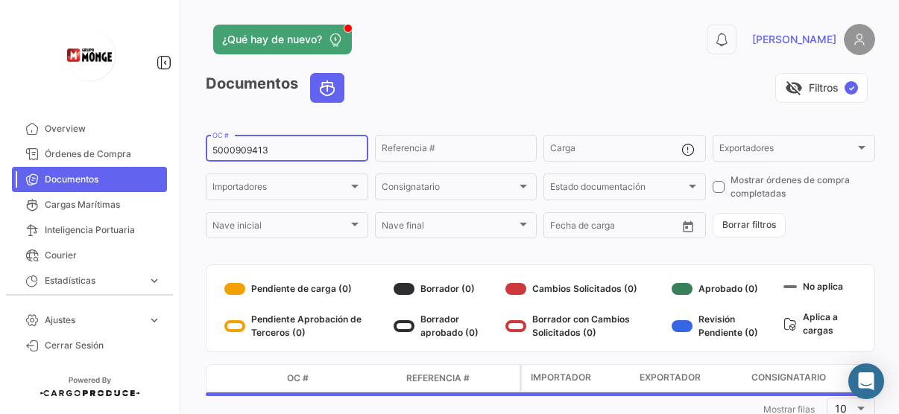
drag, startPoint x: 303, startPoint y: 145, endPoint x: 164, endPoint y: 144, distance: 138.6
click at [164, 144] on mat-sidenav-container "Overview Órdenes de Compra Documentos Cargas Marítimas Inteligencia Portuaria C…" at bounding box center [449, 207] width 899 height 414
paste input "13438"
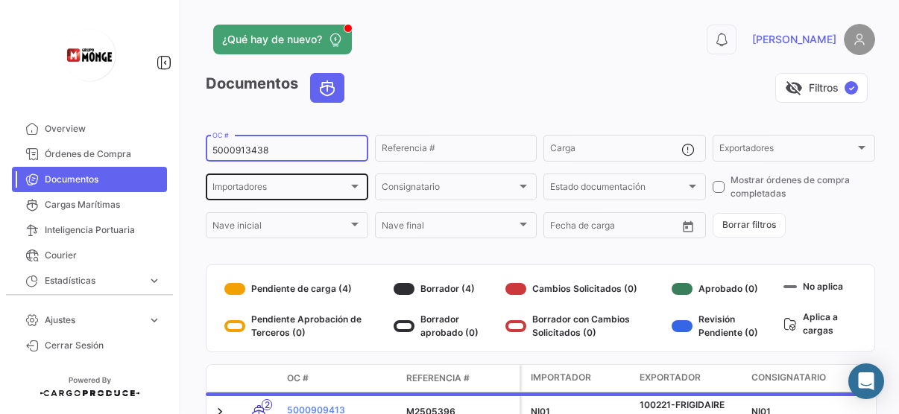
type input "5000913438"
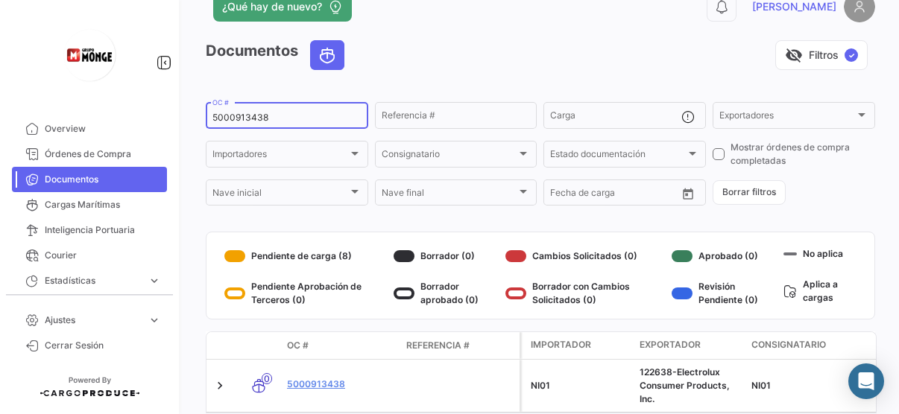
scroll to position [109, 0]
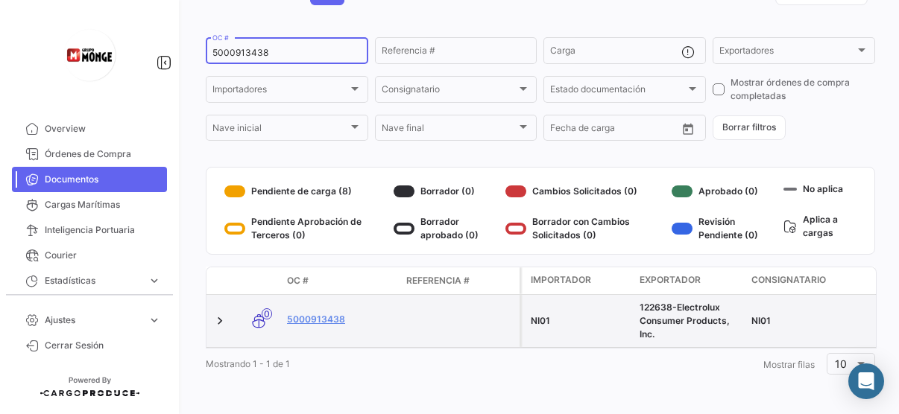
click at [314, 315] on div "5000913438" at bounding box center [340, 321] width 107 height 17
click at [315, 313] on link "5000913438" at bounding box center [340, 319] width 107 height 13
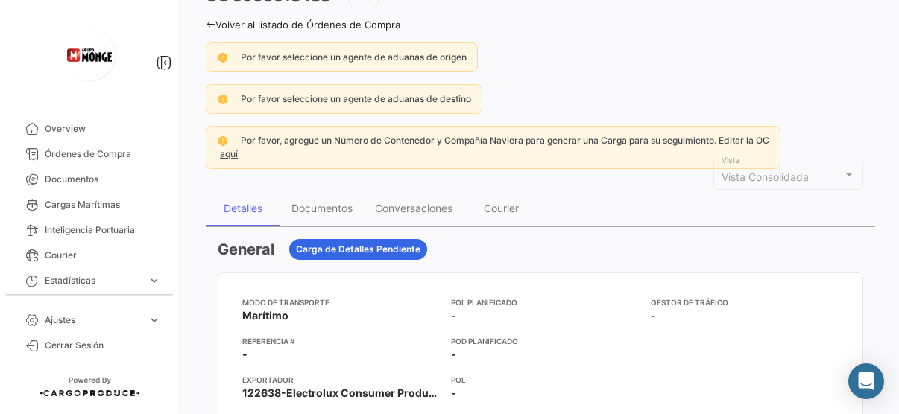
scroll to position [149, 0]
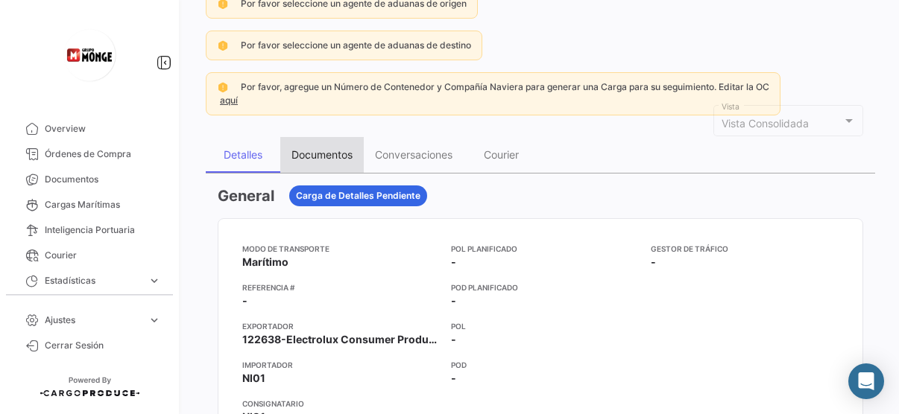
click at [304, 144] on div "Documentos" at bounding box center [321, 155] width 83 height 36
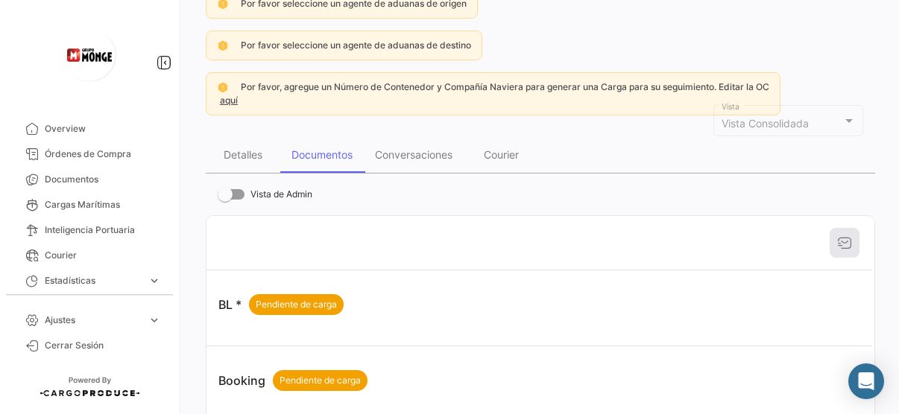
click at [846, 126] on div "Vista Consolidada" at bounding box center [788, 124] width 134 height 13
click at [845, 119] on div at bounding box center [848, 121] width 7 height 4
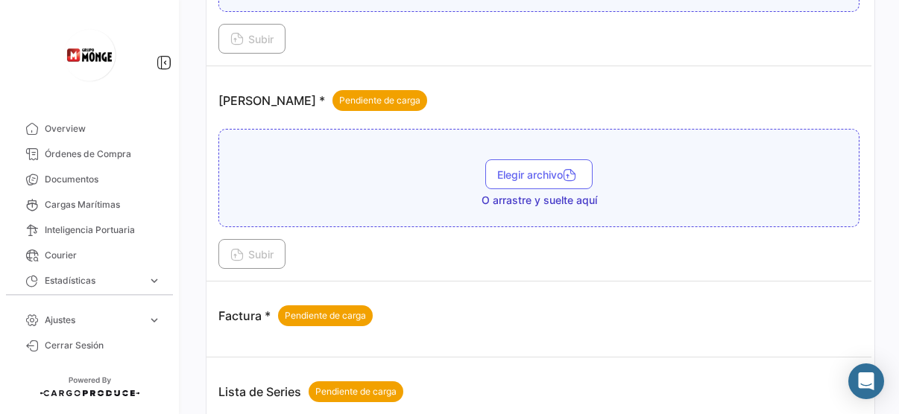
scroll to position [745, 0]
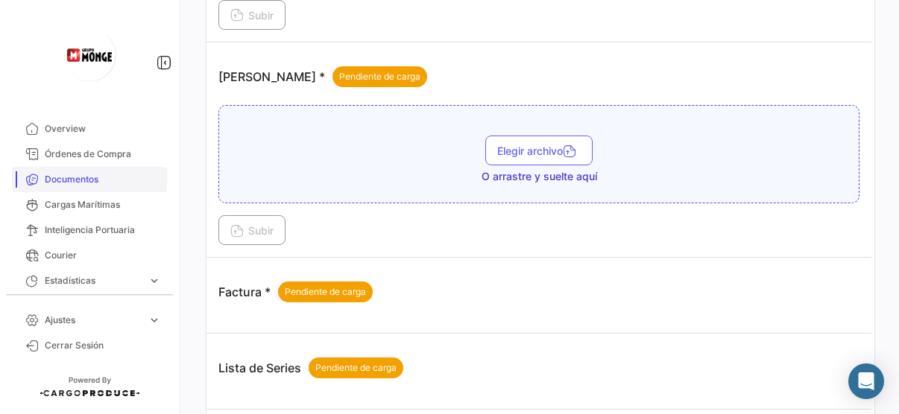
click at [89, 175] on span "Documentos" at bounding box center [103, 179] width 116 height 13
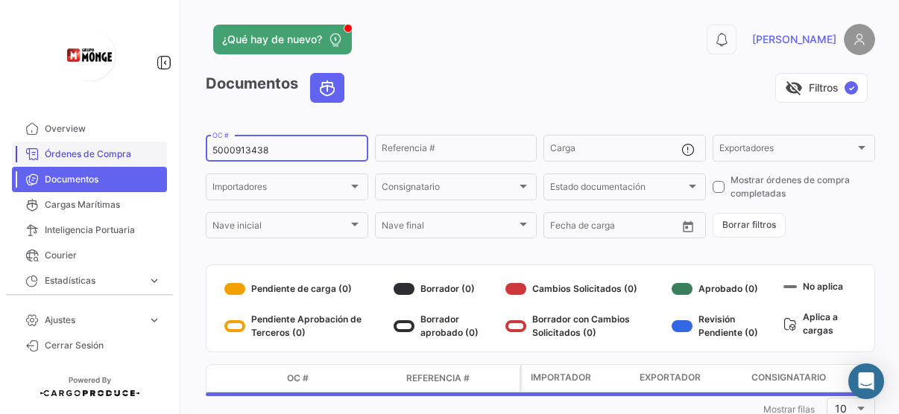
drag, startPoint x: 290, startPoint y: 148, endPoint x: 142, endPoint y: 145, distance: 148.3
click at [142, 145] on mat-sidenav-container "Overview Órdenes de Compra Documentos Cargas Marítimas Inteligencia Portuaria C…" at bounding box center [449, 207] width 899 height 414
paste input "09409"
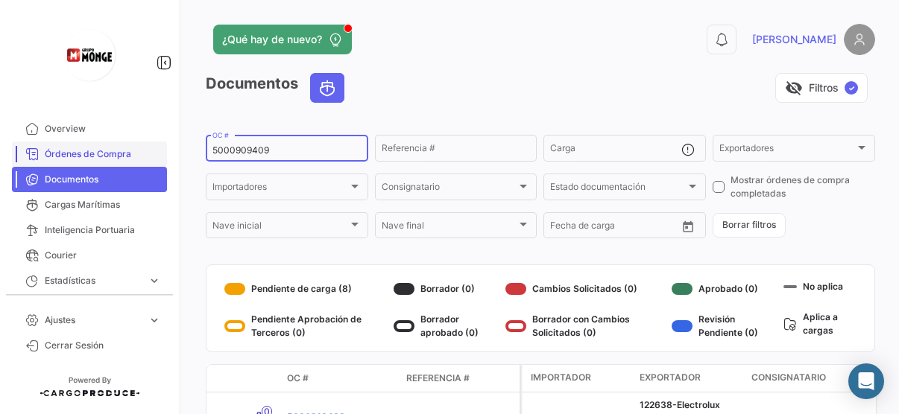
type input "5000909409"
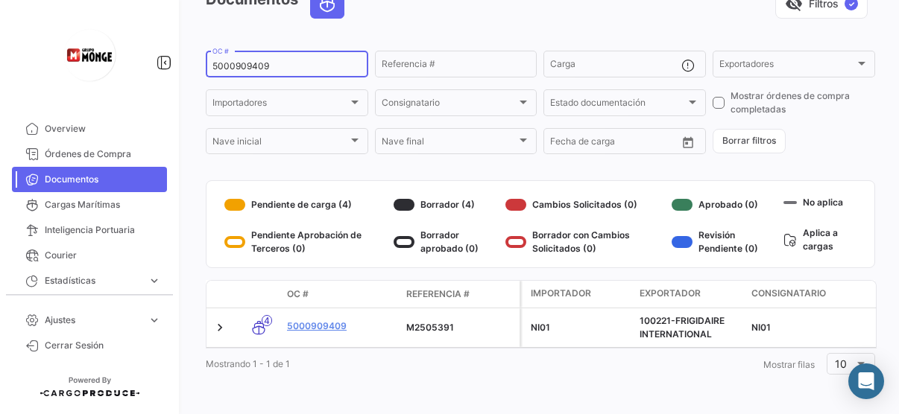
scroll to position [95, 0]
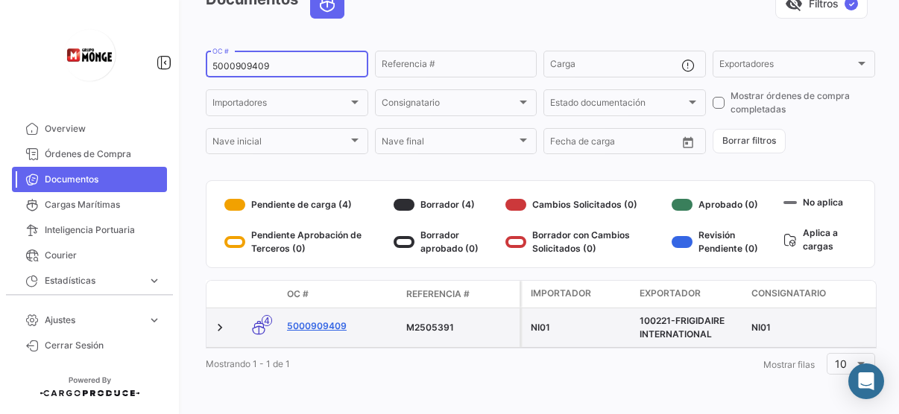
click at [338, 320] on link "5000909409" at bounding box center [340, 326] width 107 height 13
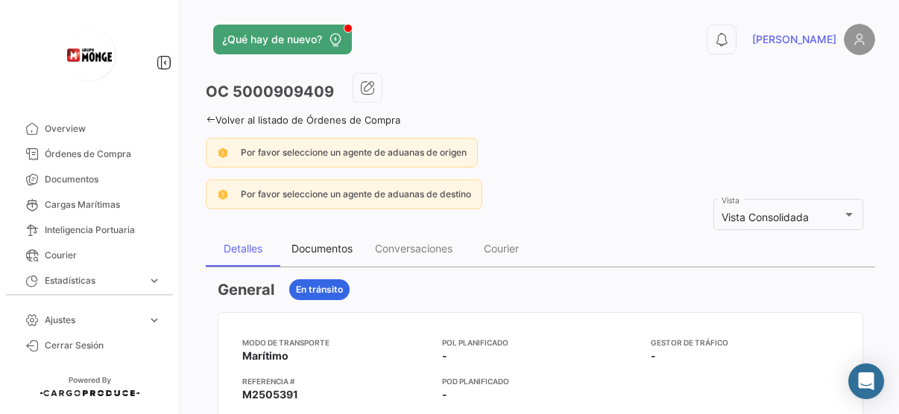
click at [341, 251] on div "Documentos" at bounding box center [321, 248] width 61 height 13
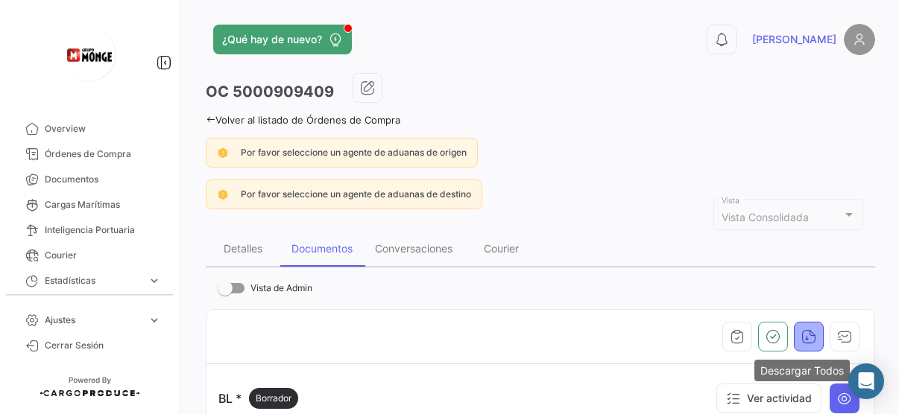
click at [801, 333] on icon "button" at bounding box center [808, 336] width 15 height 15
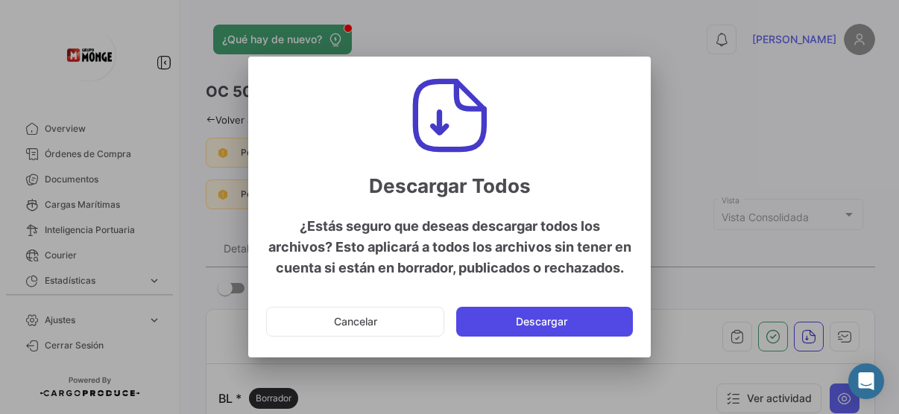
click at [590, 327] on button "Descargar" at bounding box center [544, 322] width 177 height 30
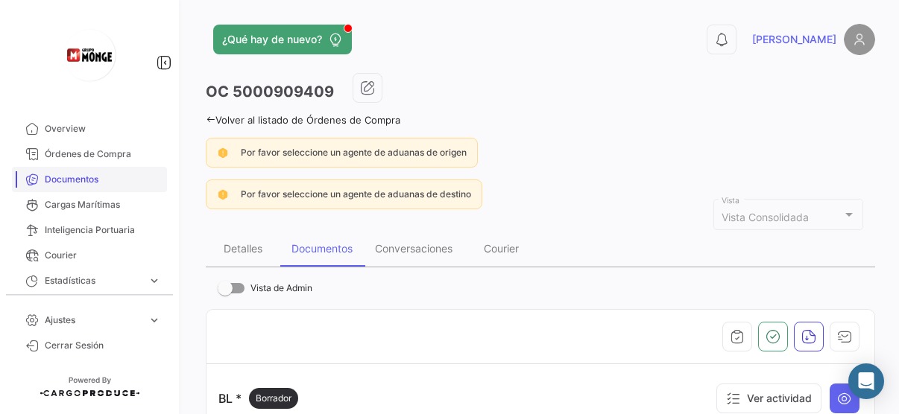
click at [115, 179] on span "Documentos" at bounding box center [103, 179] width 116 height 13
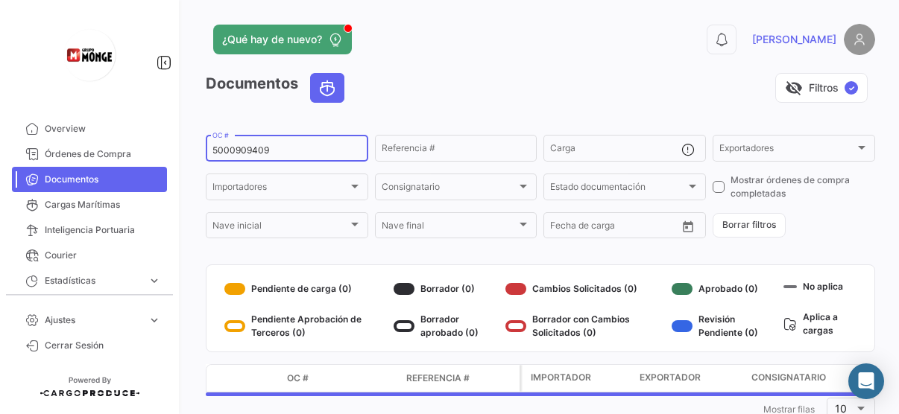
drag, startPoint x: 299, startPoint y: 148, endPoint x: 190, endPoint y: 139, distance: 109.2
click at [190, 139] on div "¿Qué hay de nuevo? 0 [PERSON_NAME] Documentos visibility_off Filtros ✓ 50009094…" at bounding box center [540, 207] width 717 height 414
